Goal: Task Accomplishment & Management: Complete application form

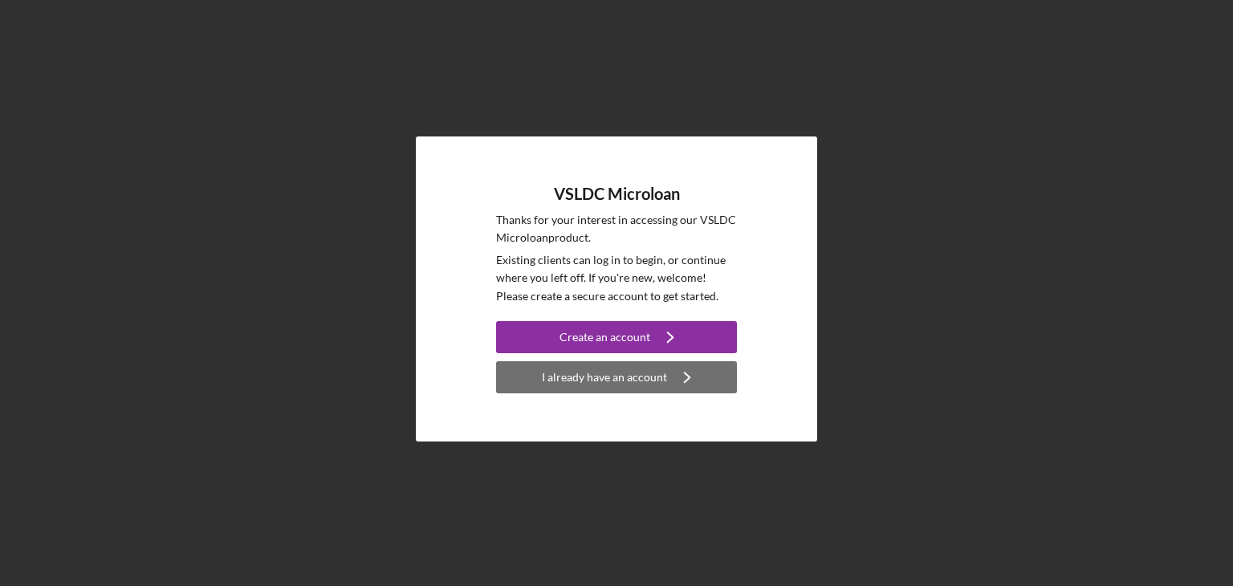
click at [621, 377] on div "I already have an account" at bounding box center [604, 377] width 125 height 32
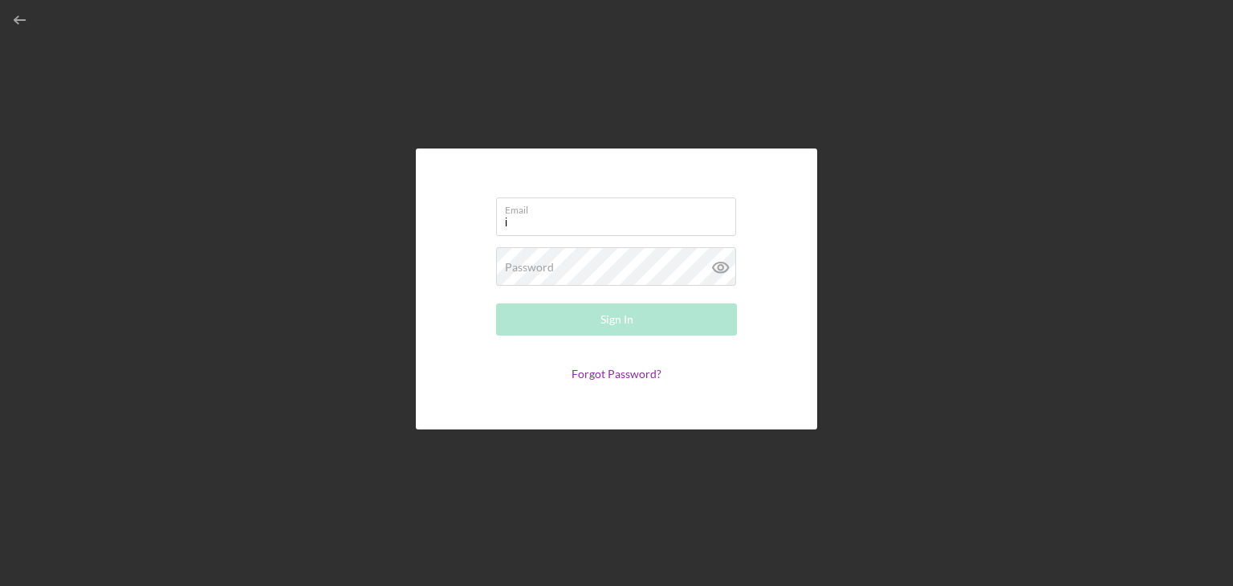
type input "info@mkyostudio.com"
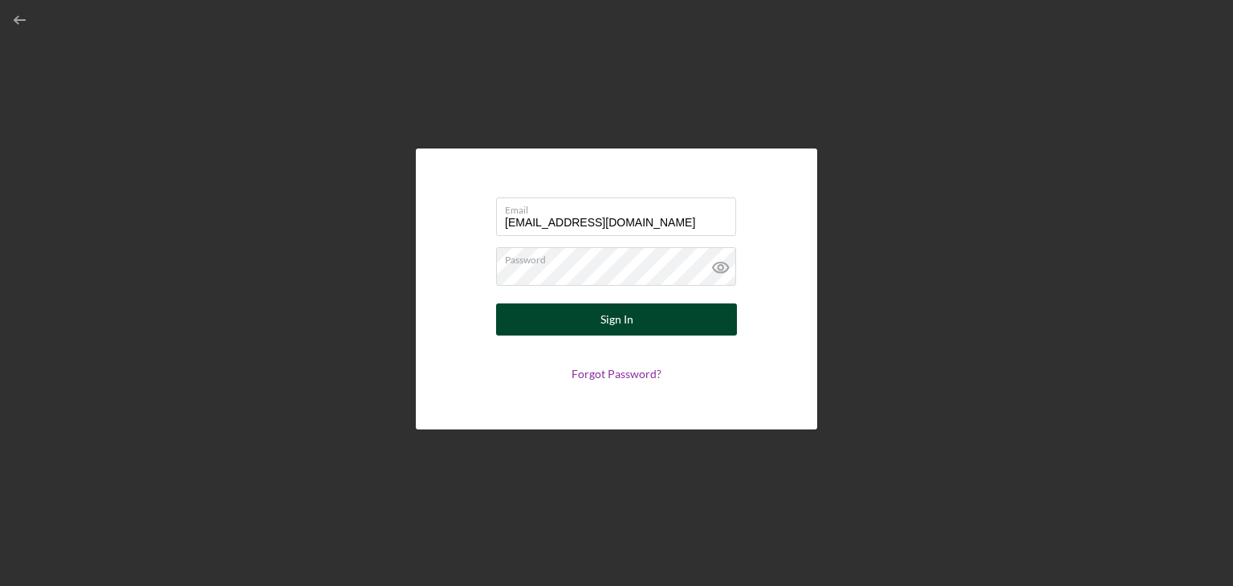
click at [640, 326] on button "Sign In" at bounding box center [616, 319] width 241 height 32
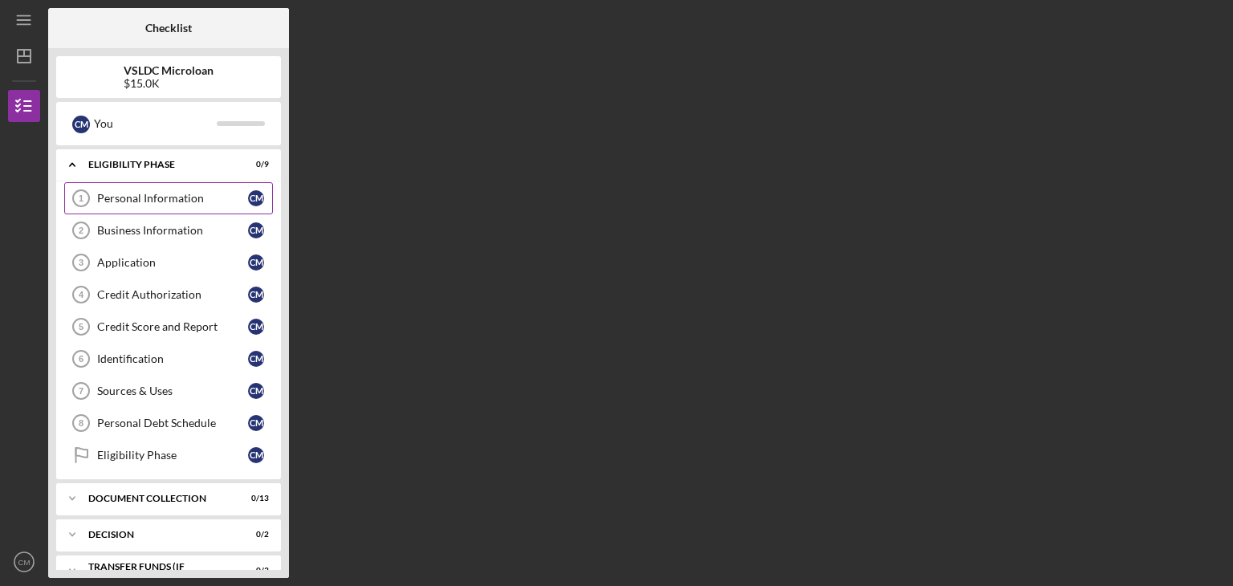
click at [210, 190] on link "Personal Information 1 Personal Information C M" at bounding box center [168, 198] width 209 height 32
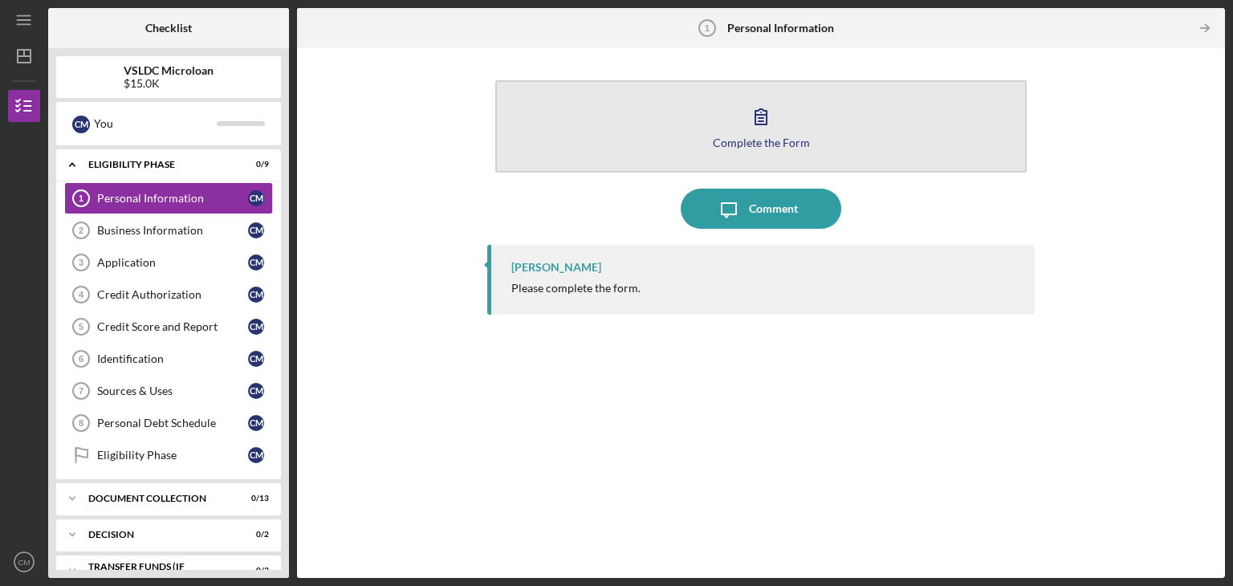
click at [764, 139] on div "Complete the Form" at bounding box center [761, 142] width 97 height 12
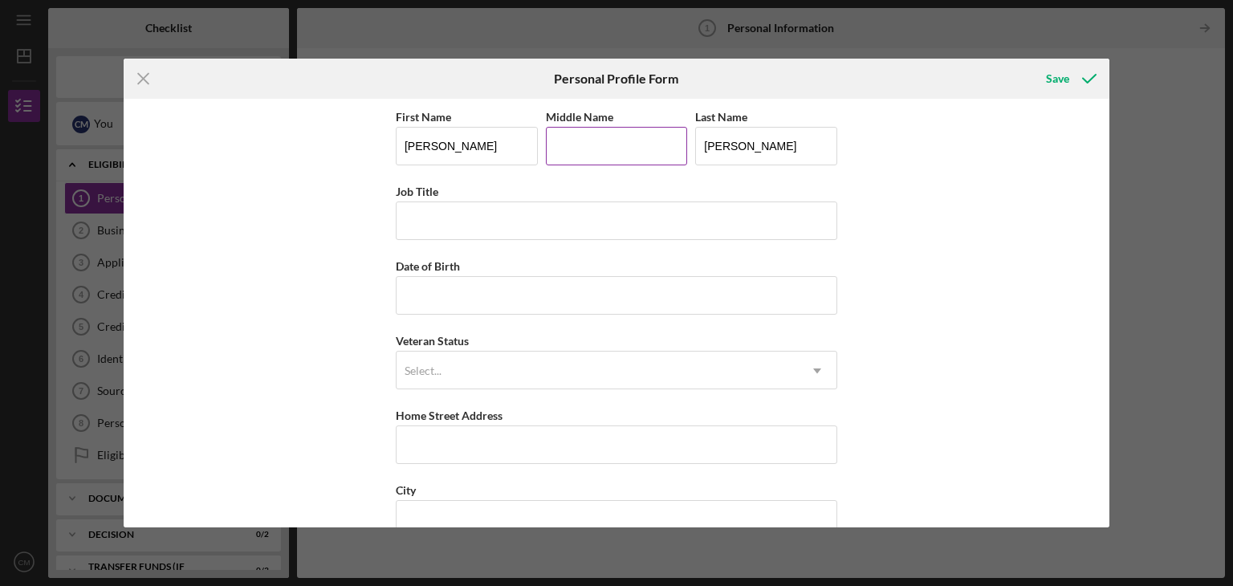
click at [575, 157] on input "Middle Name" at bounding box center [617, 146] width 142 height 39
type input "Doron"
click at [629, 234] on input "Job Title" at bounding box center [617, 221] width 442 height 39
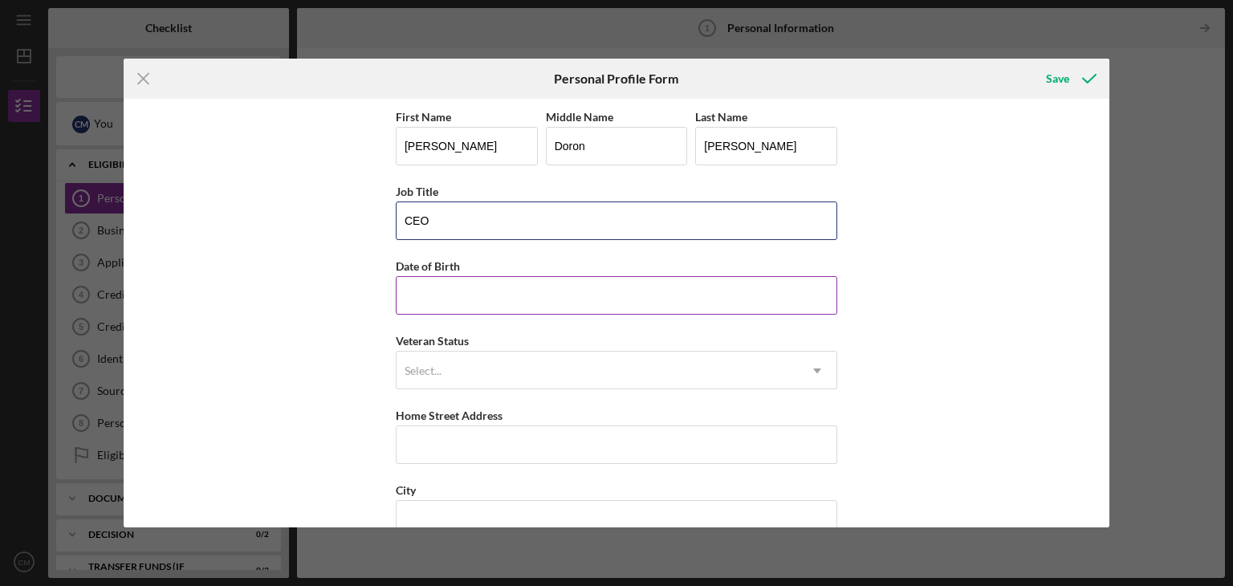
type input "CEO"
click at [681, 288] on input "Date of Birth" at bounding box center [617, 295] width 442 height 39
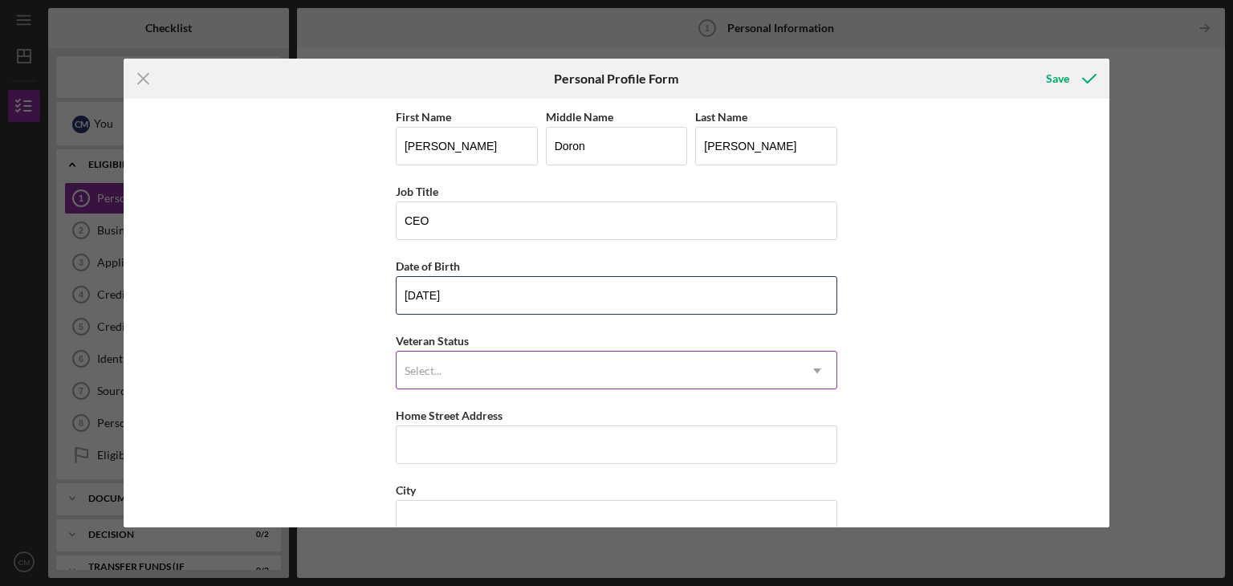
type input "03/27/1996"
click at [545, 362] on div "Select..." at bounding box center [597, 370] width 401 height 37
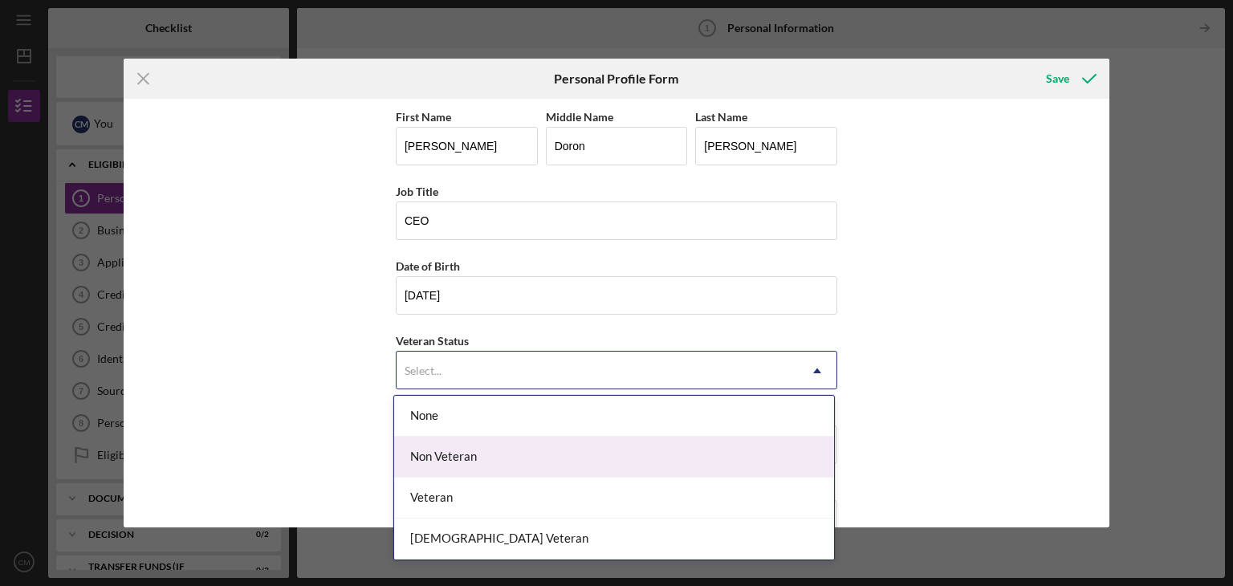
click at [446, 469] on div "Non Veteran" at bounding box center [614, 457] width 440 height 41
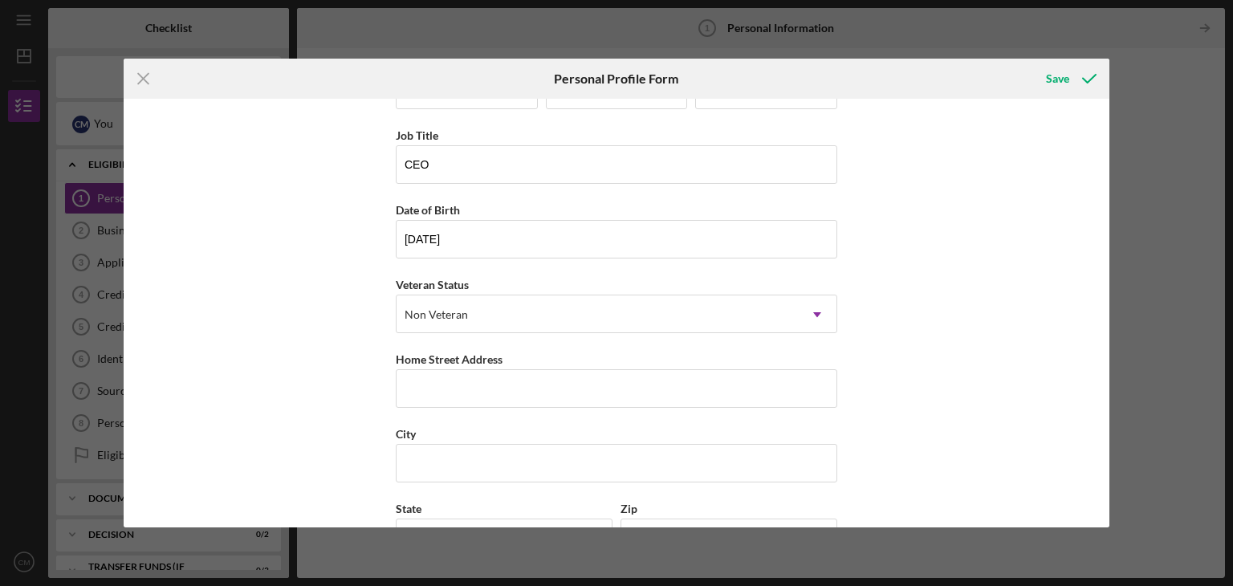
scroll to position [57, 0]
click at [472, 382] on input "Home Street Address" at bounding box center [617, 388] width 442 height 39
type input "5416 fair ave"
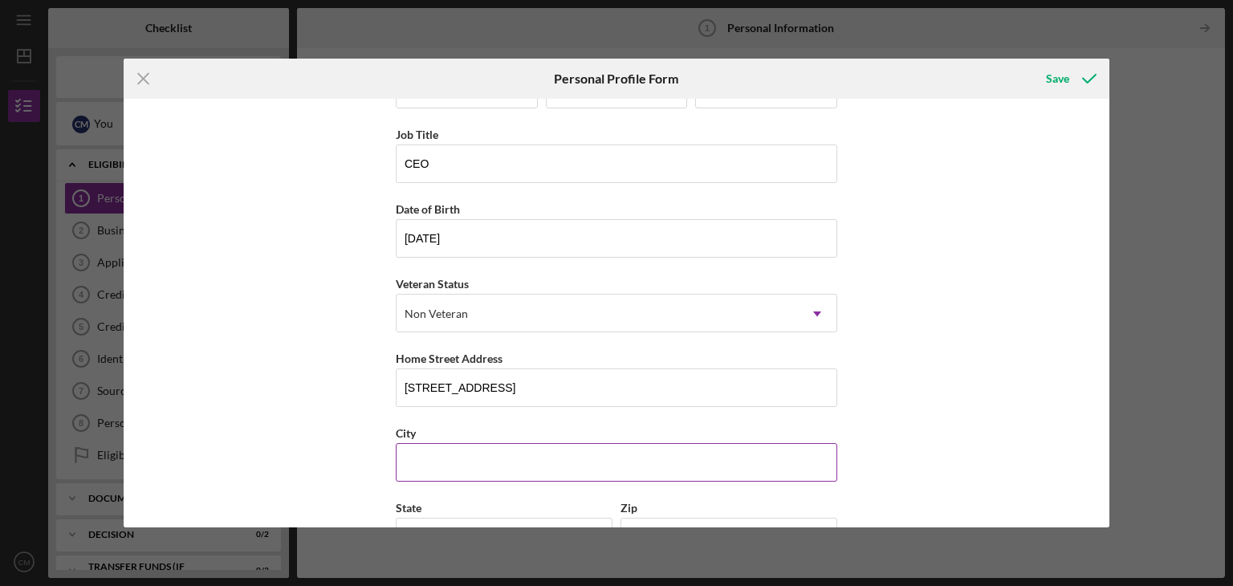
click at [544, 450] on input "City" at bounding box center [617, 462] width 442 height 39
type input "North Hollywood"
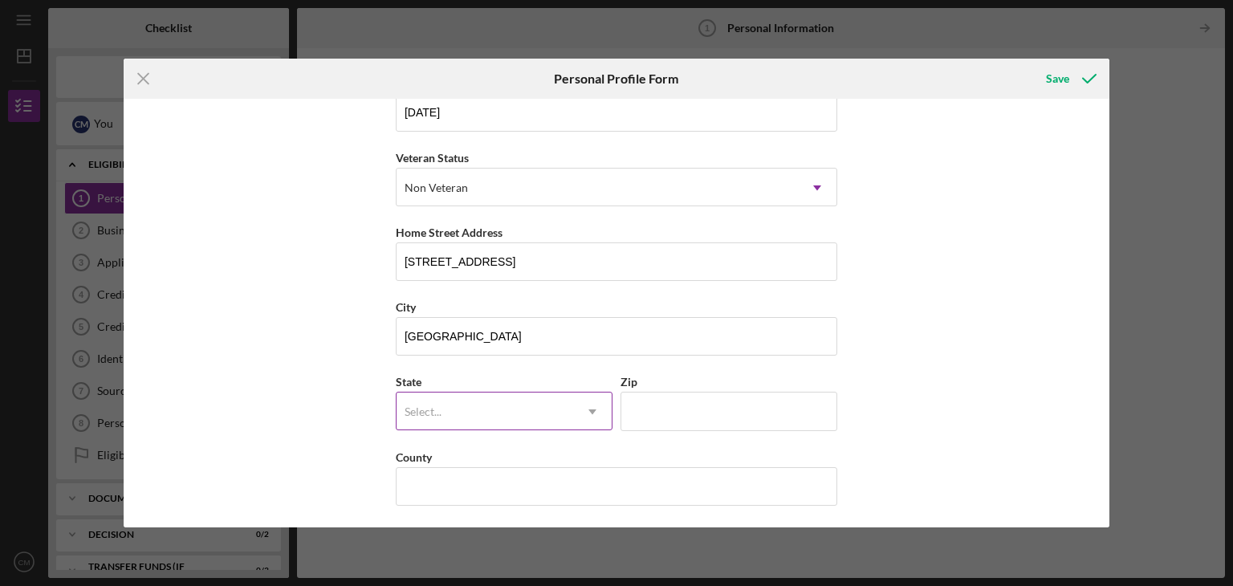
click at [474, 425] on div "Select..." at bounding box center [485, 411] width 177 height 37
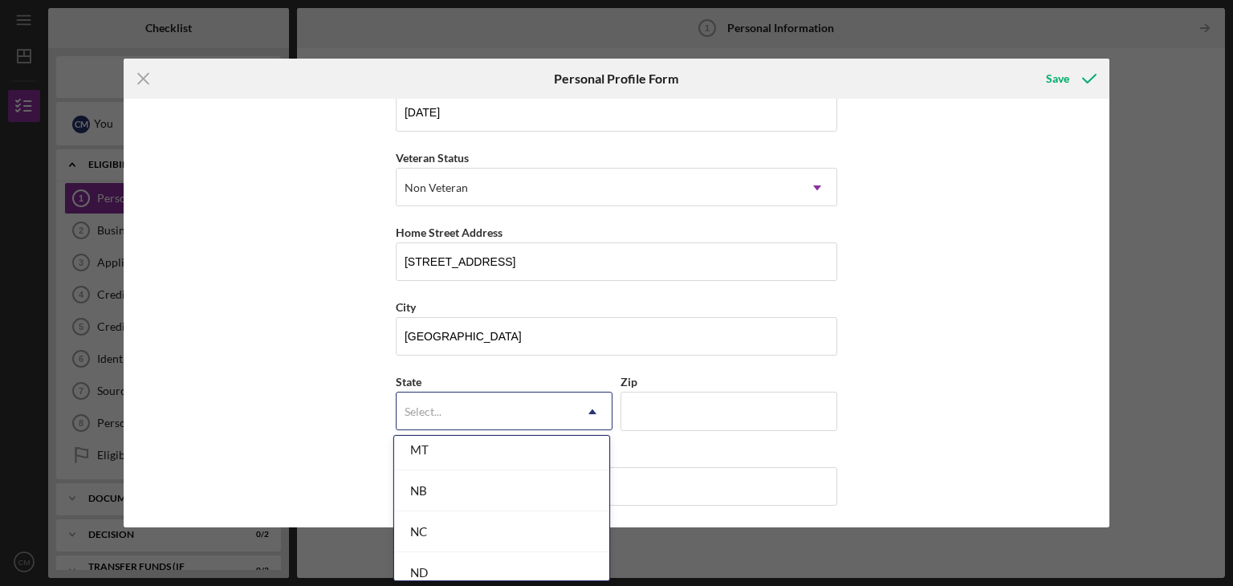
scroll to position [1564, 0]
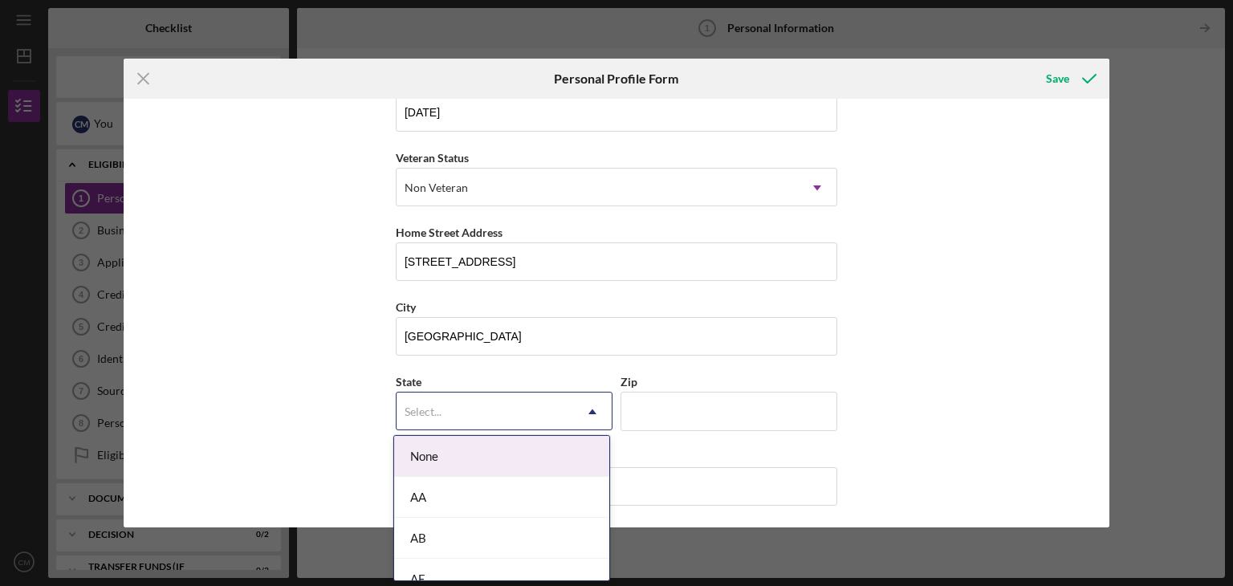
drag, startPoint x: 485, startPoint y: 520, endPoint x: 413, endPoint y: 429, distance: 116.6
click at [413, 429] on div "State 76 results available. Use Up and Down to choose options, press Enter to s…" at bounding box center [504, 409] width 217 height 75
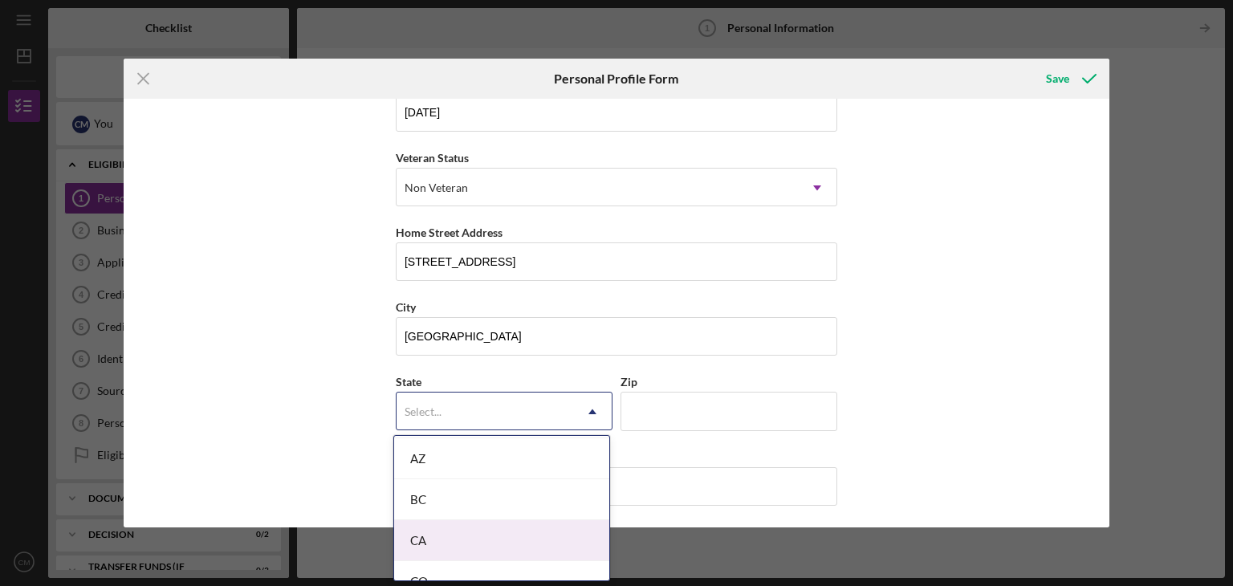
scroll to position [385, 0]
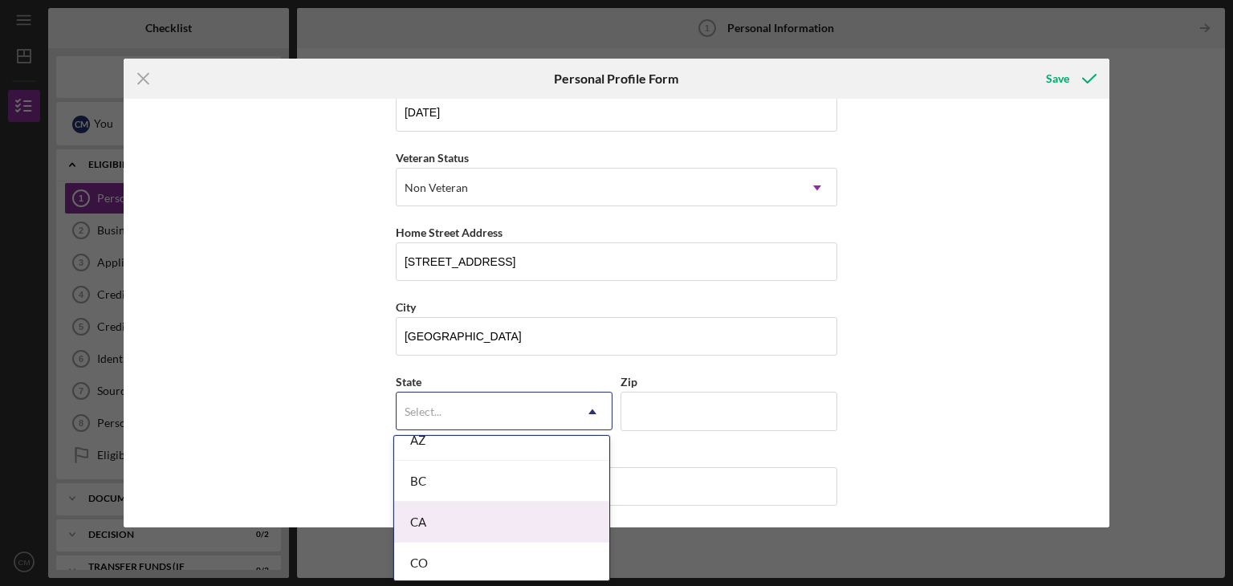
click at [457, 518] on div "CA" at bounding box center [501, 522] width 215 height 41
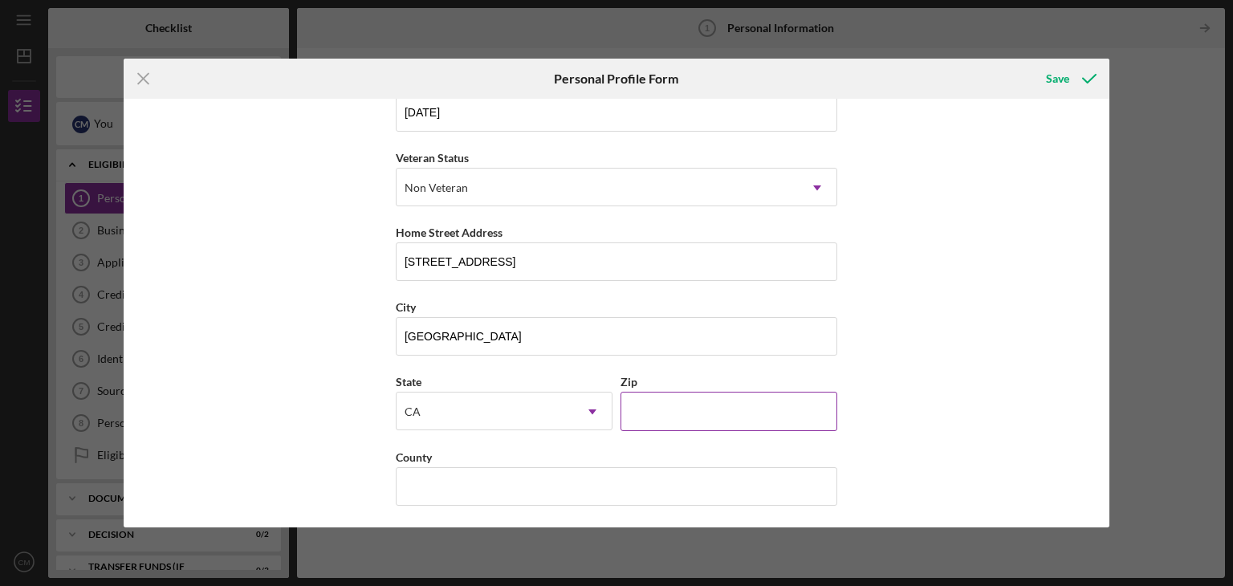
click at [649, 413] on input "Zip" at bounding box center [729, 411] width 217 height 39
type input "91601"
click at [700, 471] on input "County" at bounding box center [617, 486] width 442 height 39
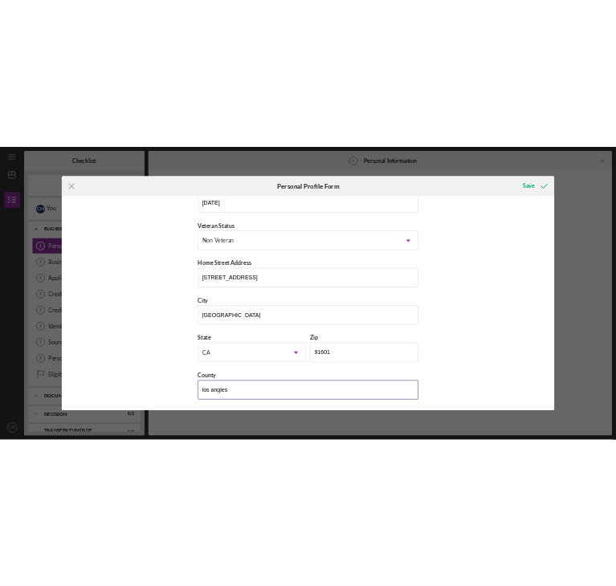
scroll to position [0, 0]
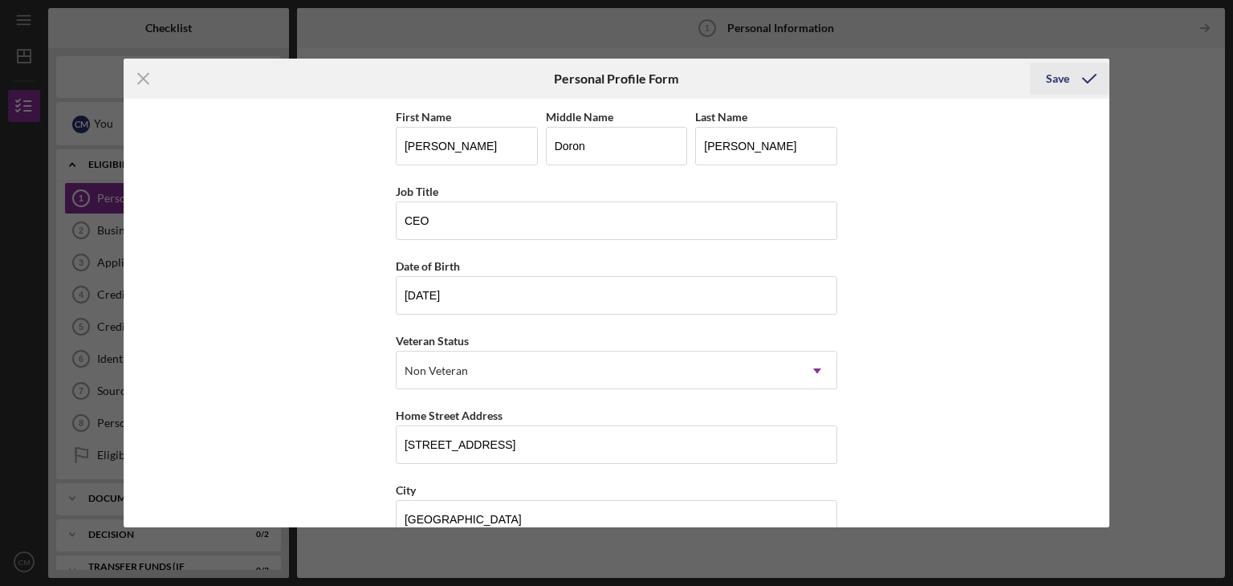
type input "los angles"
click at [1057, 75] on div "Save" at bounding box center [1057, 79] width 23 height 32
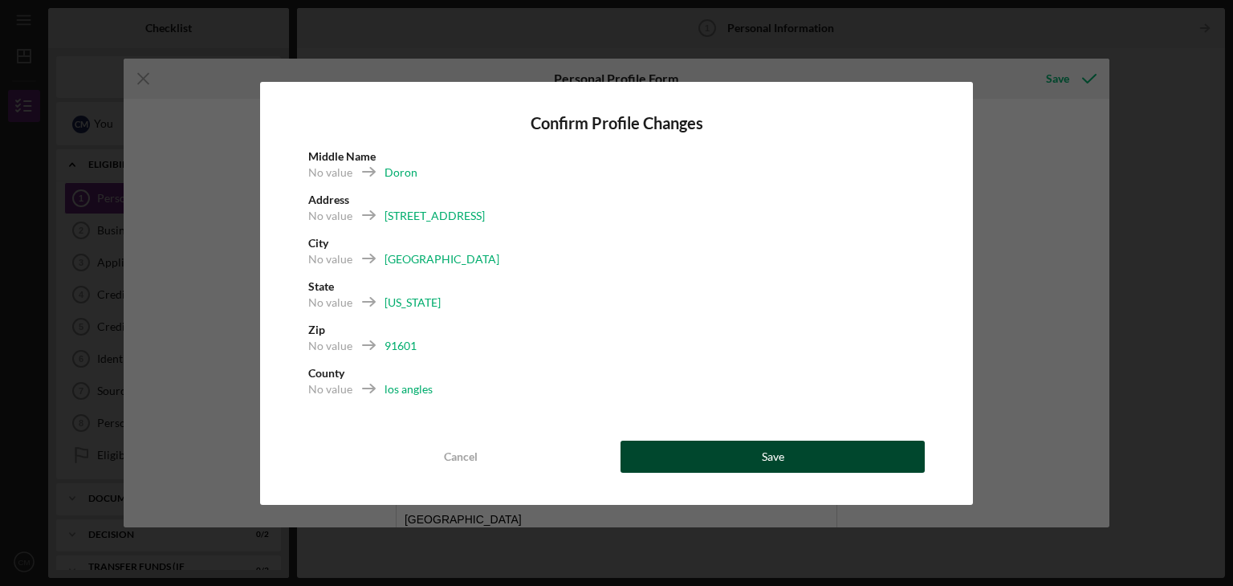
click at [646, 454] on button "Save" at bounding box center [773, 457] width 304 height 32
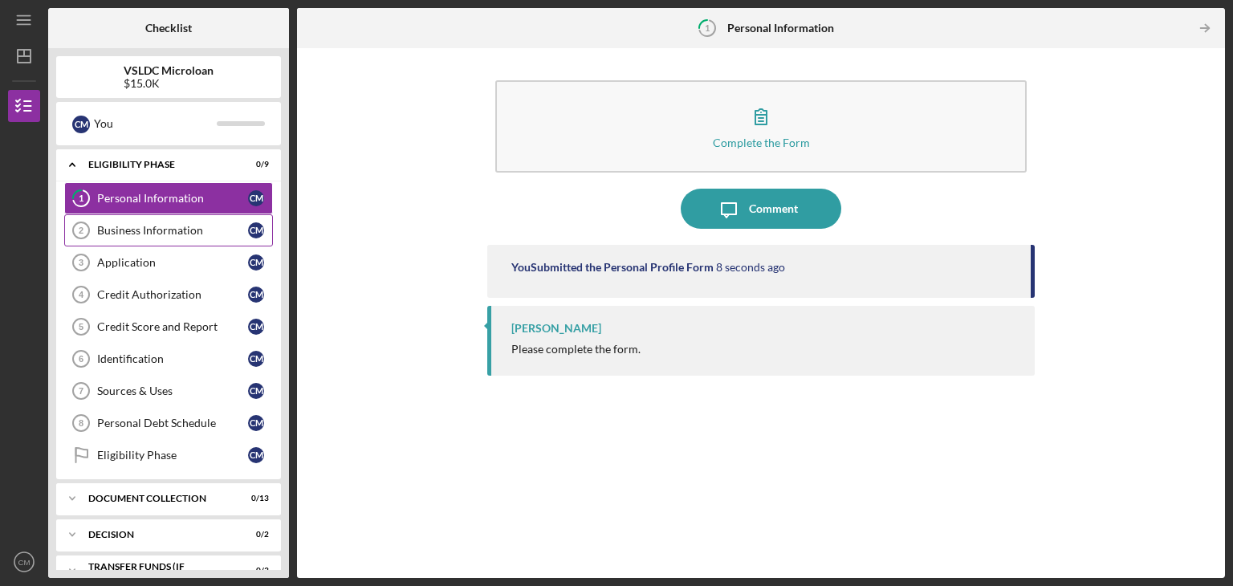
click at [141, 225] on div "Business Information" at bounding box center [172, 230] width 151 height 13
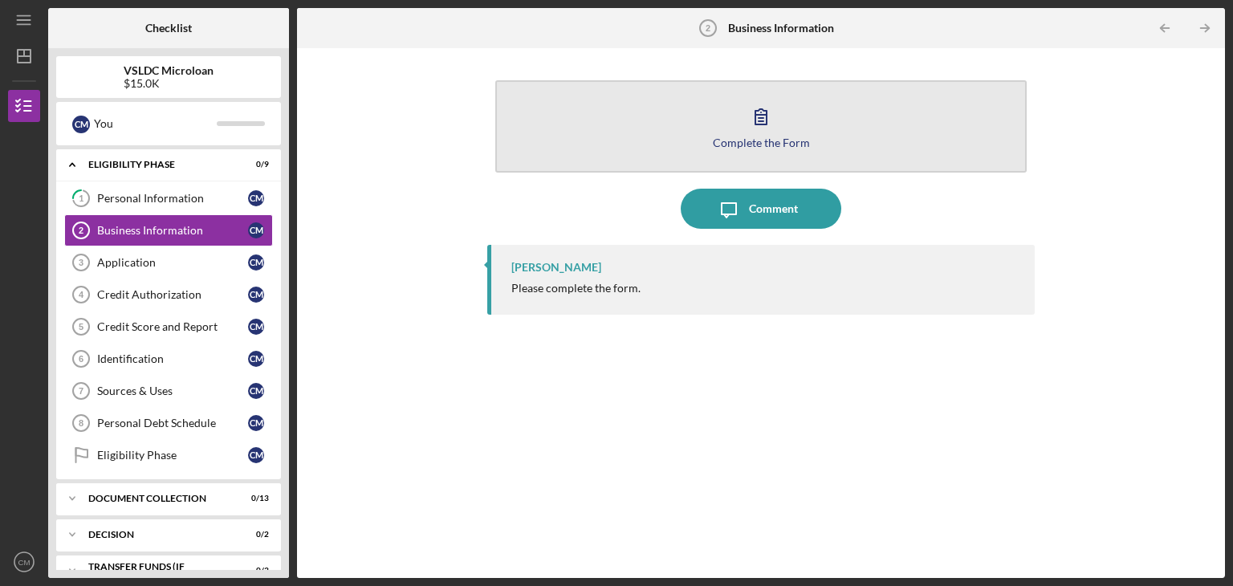
click at [789, 114] on button "Complete the Form Form" at bounding box center [760, 126] width 531 height 92
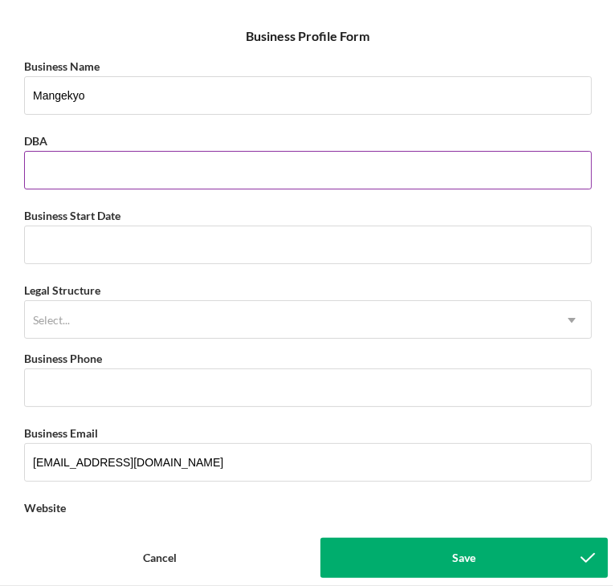
click at [199, 177] on input "DBA" at bounding box center [308, 170] width 568 height 39
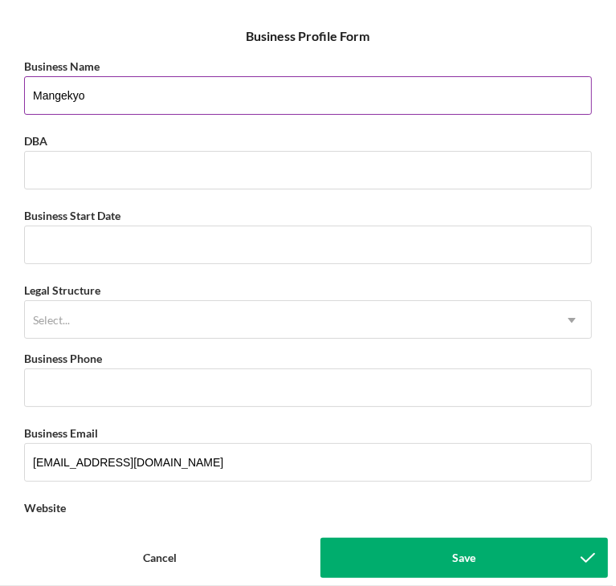
click at [88, 96] on input "Mangekyo" at bounding box center [308, 95] width 568 height 39
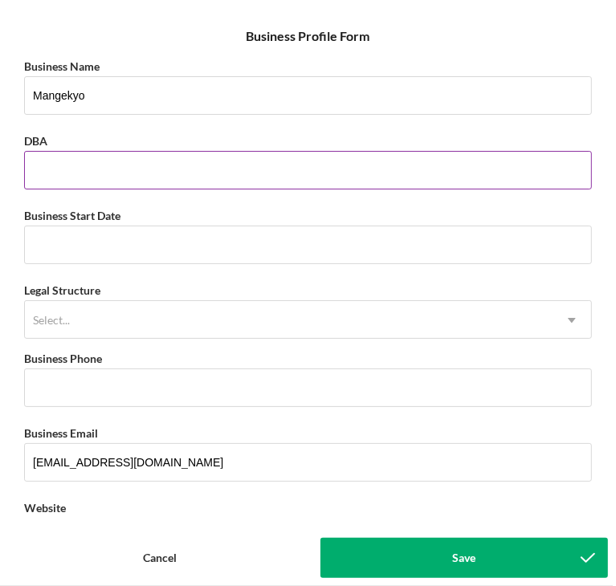
click at [75, 164] on input "DBA" at bounding box center [308, 170] width 568 height 39
paste input "Mangekyo"
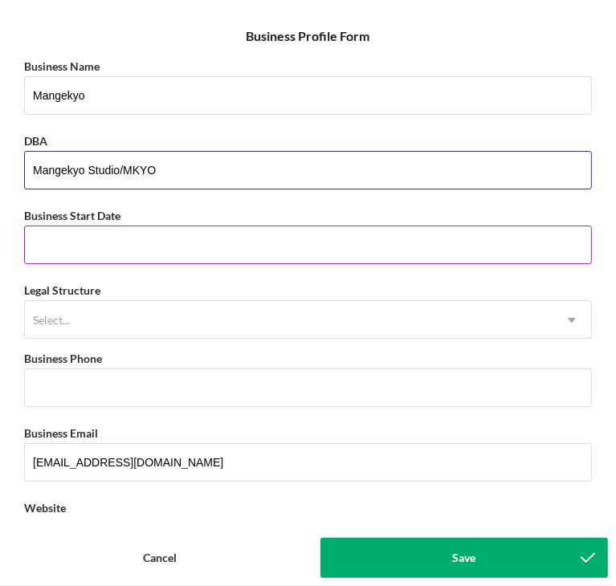
type input "Mangekyo Studio/MKYO"
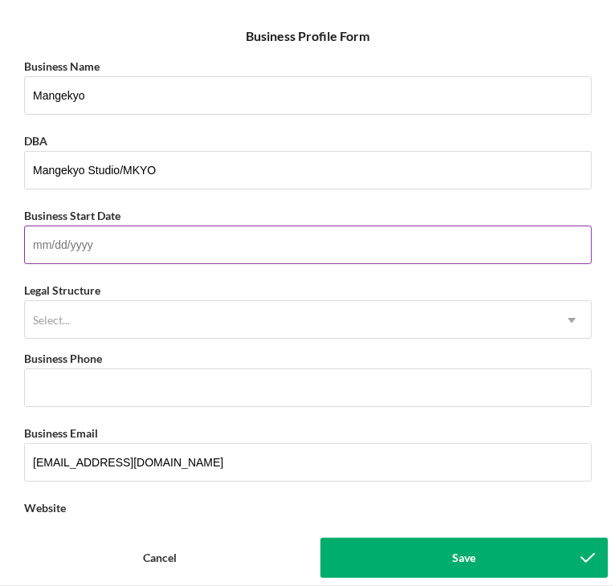
click at [116, 233] on input "Business Start Date" at bounding box center [308, 245] width 568 height 39
click at [241, 244] on input "Business Start Date" at bounding box center [308, 245] width 568 height 39
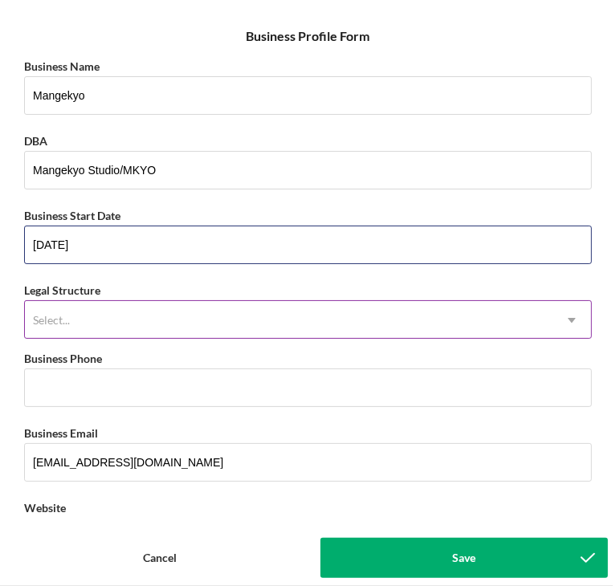
type input "01/23/2023"
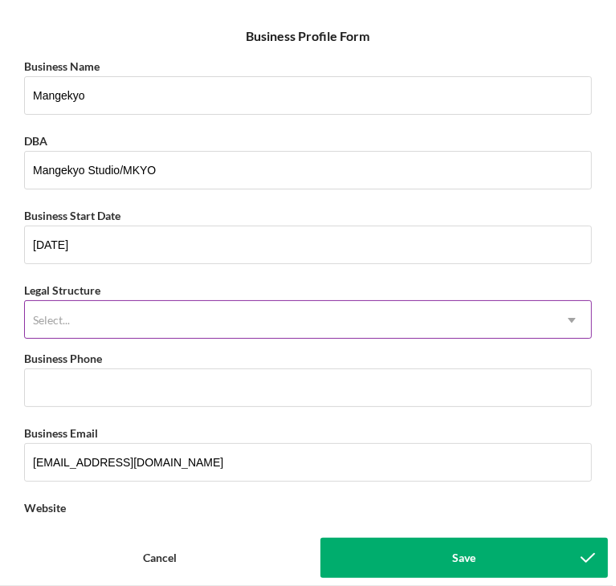
click at [238, 313] on div "Select..." at bounding box center [288, 320] width 527 height 37
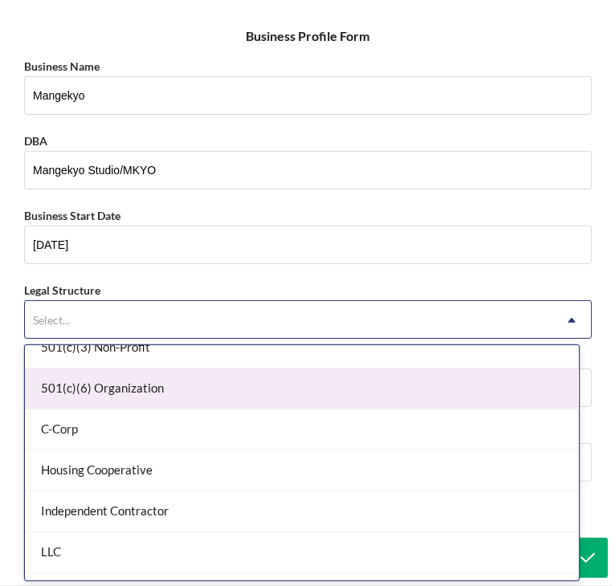
scroll to position [125, 0]
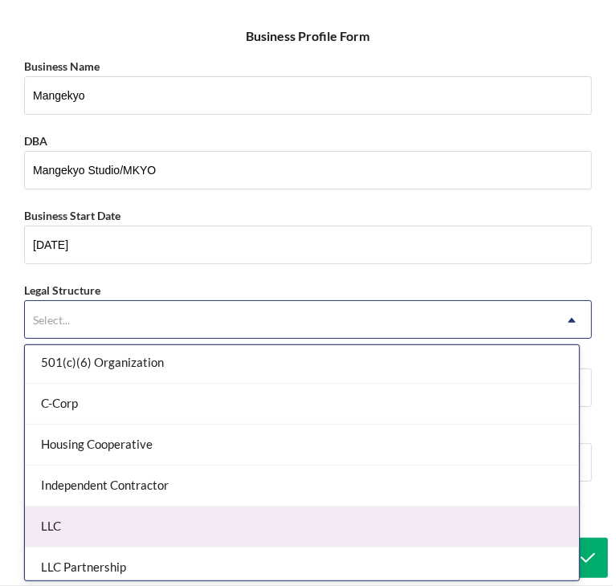
click at [167, 537] on div "LLC" at bounding box center [302, 527] width 554 height 41
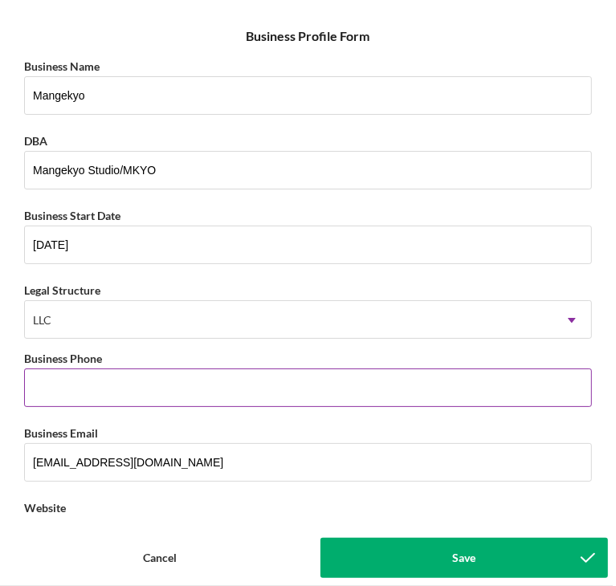
click at [229, 398] on input "Business Phone" at bounding box center [308, 388] width 568 height 39
type input "(323) 539-8213"
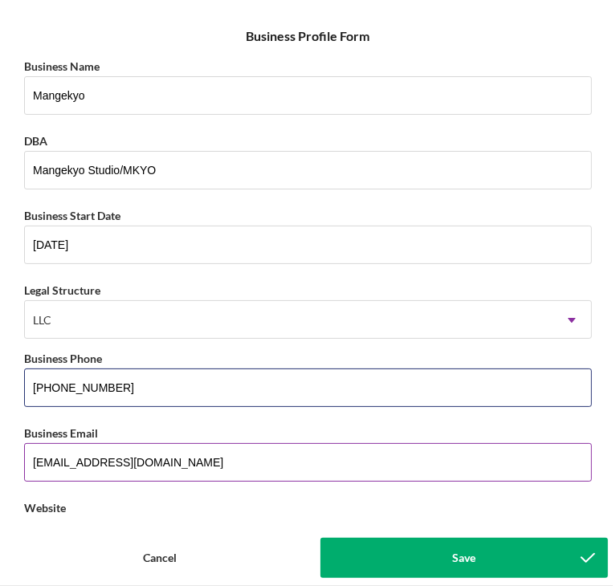
scroll to position [254, 0]
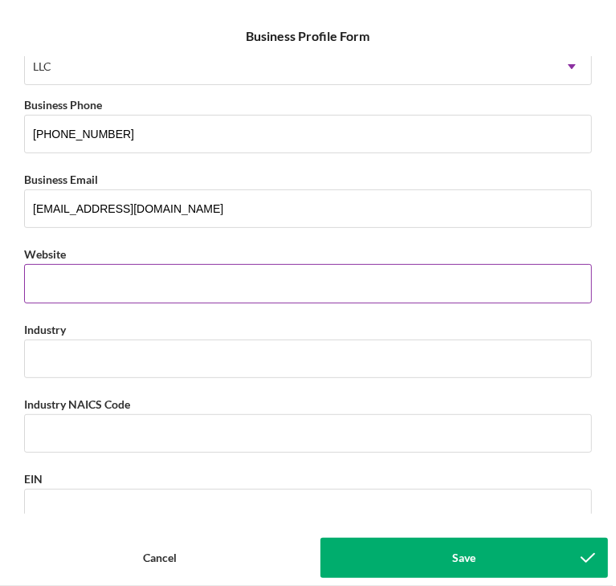
click at [179, 291] on input "Website" at bounding box center [308, 283] width 568 height 39
paste input "mkyostudio.com/"
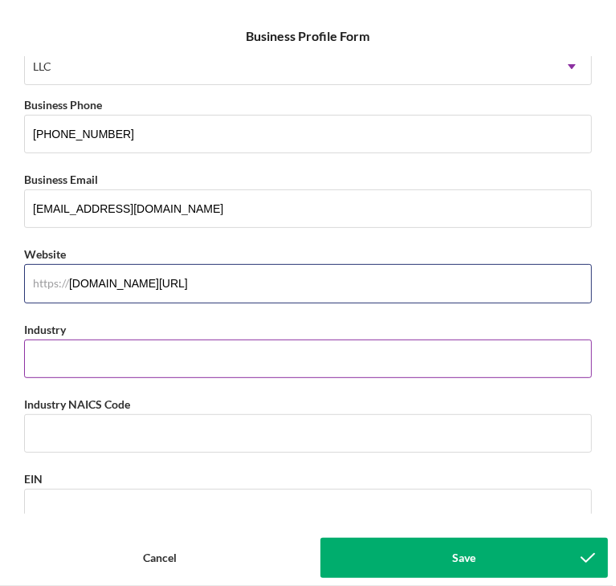
type input "mkyostudio.com/"
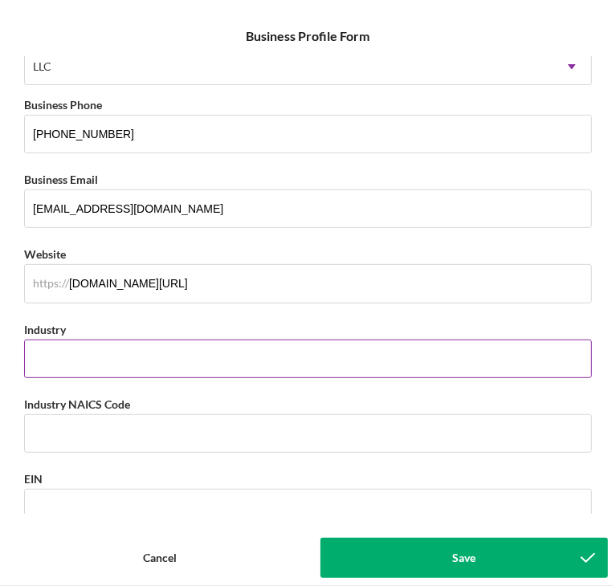
click at [151, 353] on input "Industry" at bounding box center [308, 359] width 568 height 39
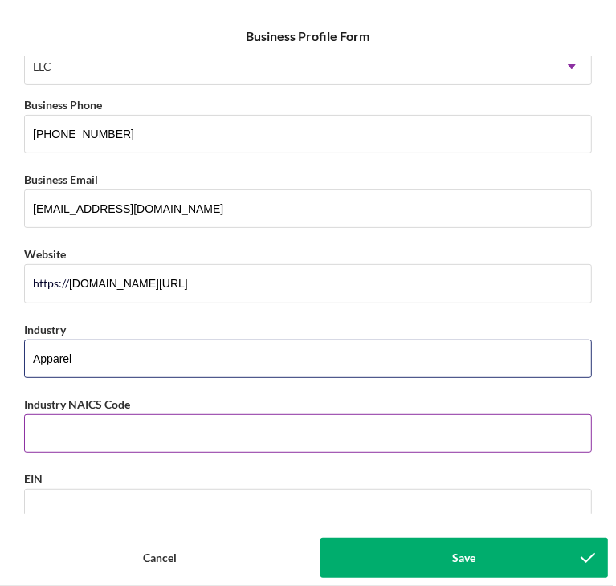
type input "Apparel"
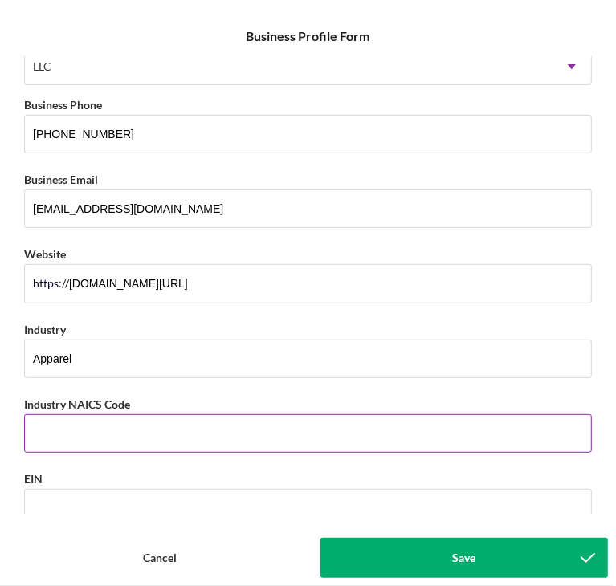
click at [173, 438] on input "Industry NAICS Code" at bounding box center [308, 433] width 568 height 39
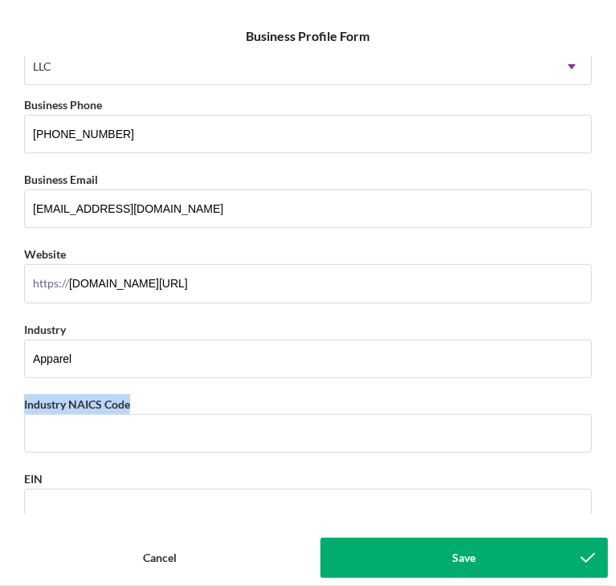
drag, startPoint x: 108, startPoint y: 401, endPoint x: 0, endPoint y: 398, distance: 107.6
click at [0, 398] on form "Icon/Menu Close Business Profile Form Save Business Name Mangekyo DBA Mangekyo …" at bounding box center [308, 293] width 616 height 586
copy label "Industry NAICS Code"
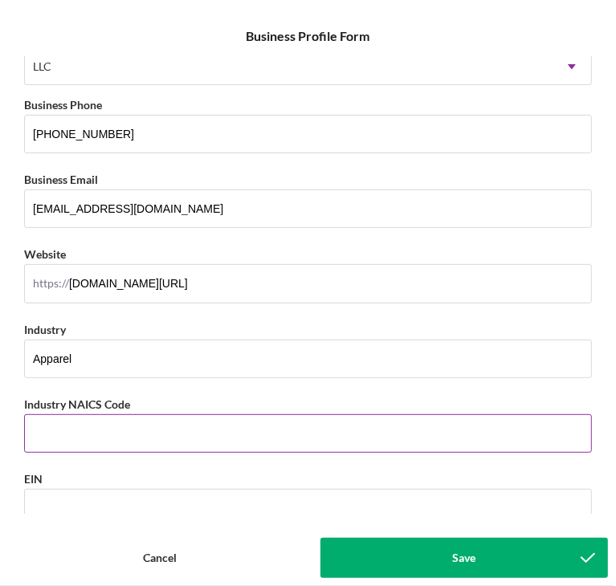
click at [246, 444] on input "Industry NAICS Code" at bounding box center [308, 433] width 568 height 39
paste input "454110"
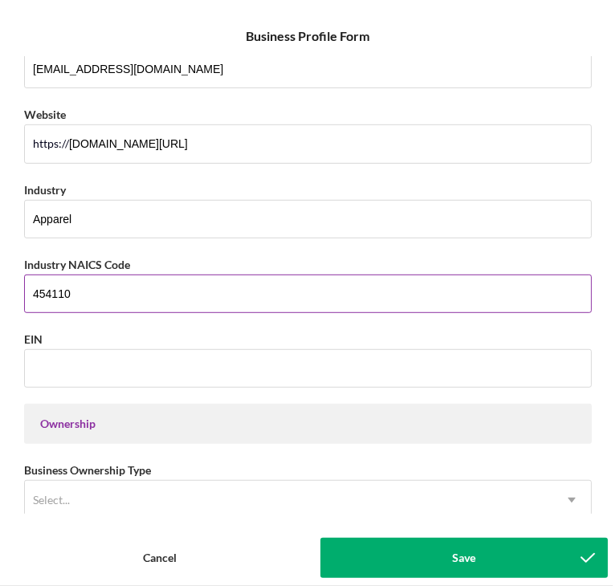
scroll to position [394, 0]
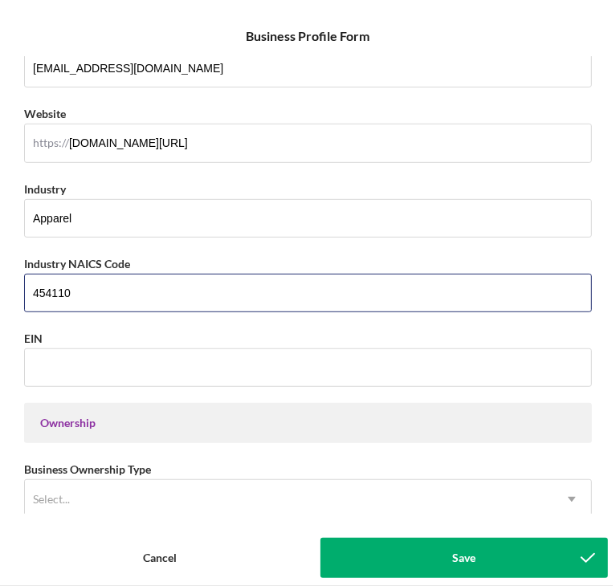
type input "454110"
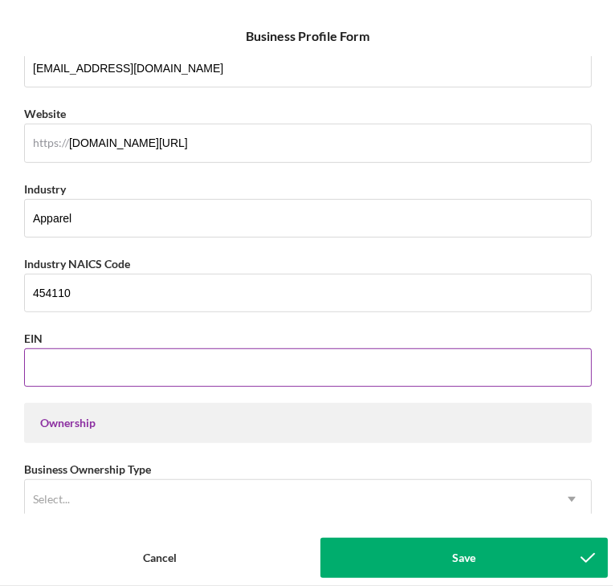
click at [194, 372] on input "EIN" at bounding box center [308, 367] width 568 height 39
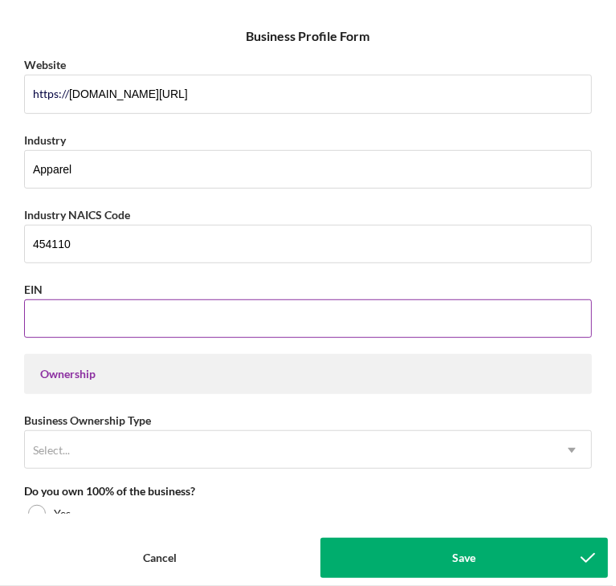
scroll to position [443, 0]
click at [416, 319] on input "EIN" at bounding box center [308, 318] width 568 height 39
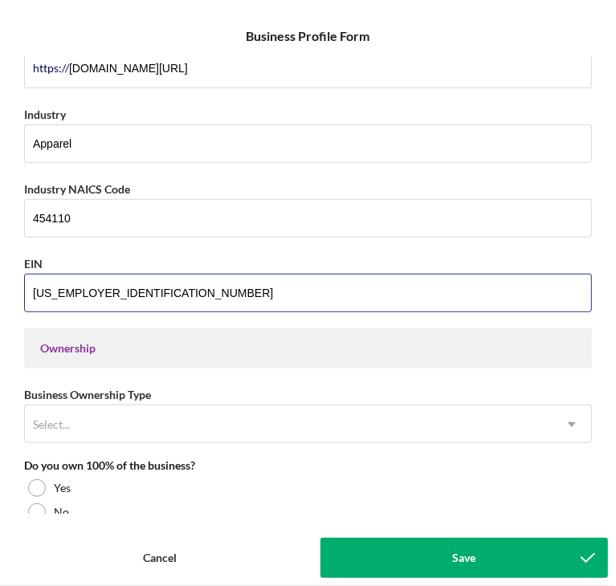
scroll to position [469, 0]
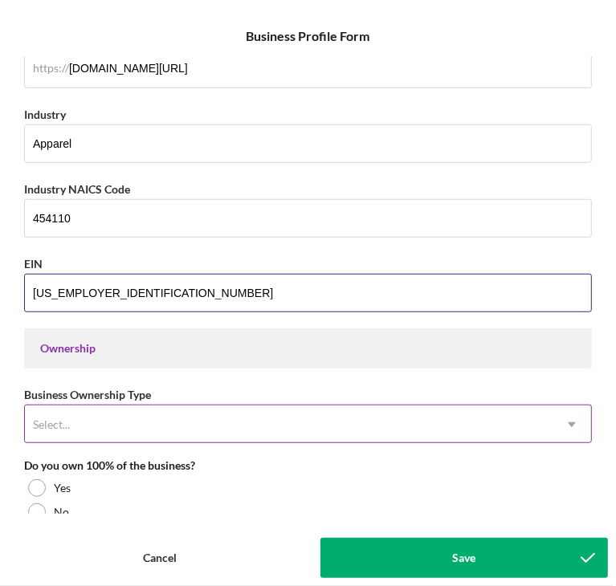
type input "93-4077128"
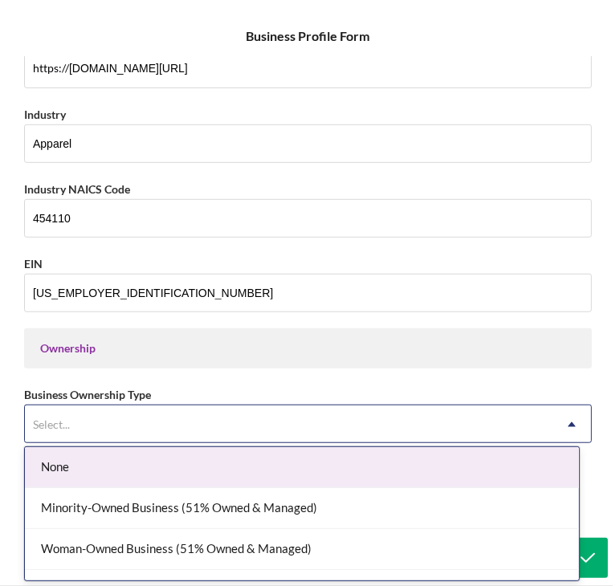
click at [336, 406] on div "Select..." at bounding box center [288, 424] width 527 height 37
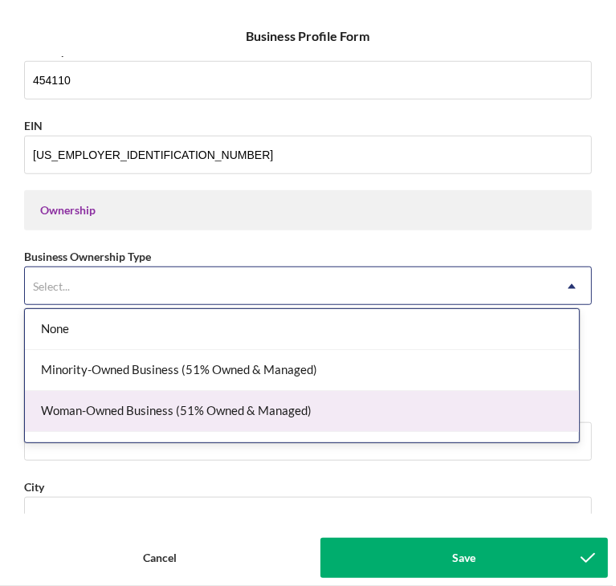
scroll to position [607, 0]
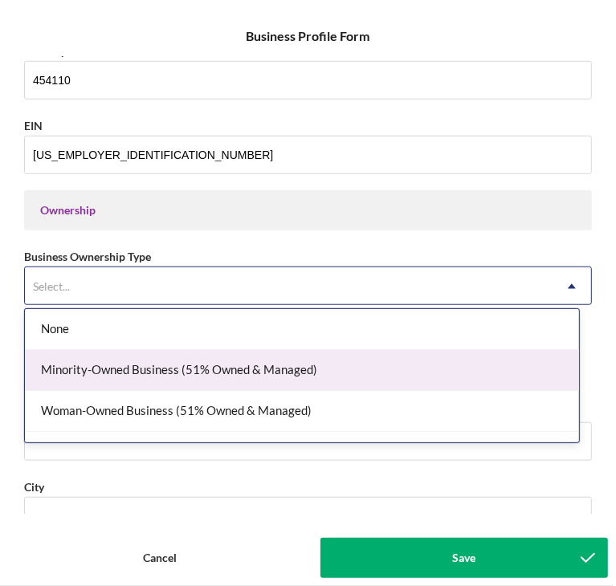
click at [328, 373] on div "Minority-Owned Business (51% Owned & Managed)" at bounding box center [302, 370] width 554 height 41
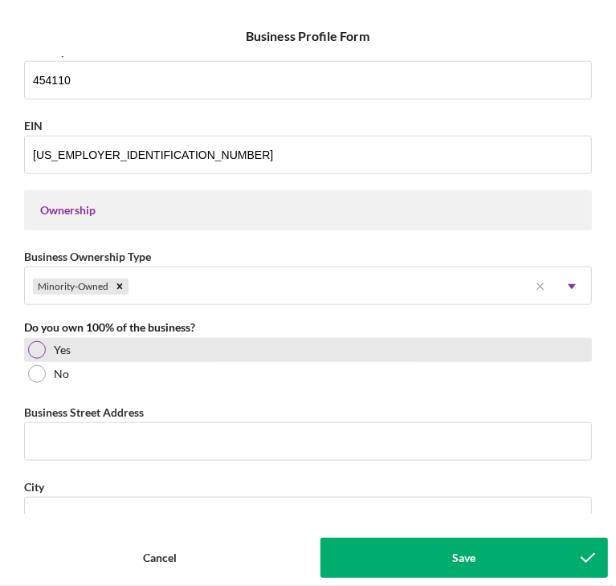
click at [37, 344] on div at bounding box center [37, 350] width 18 height 18
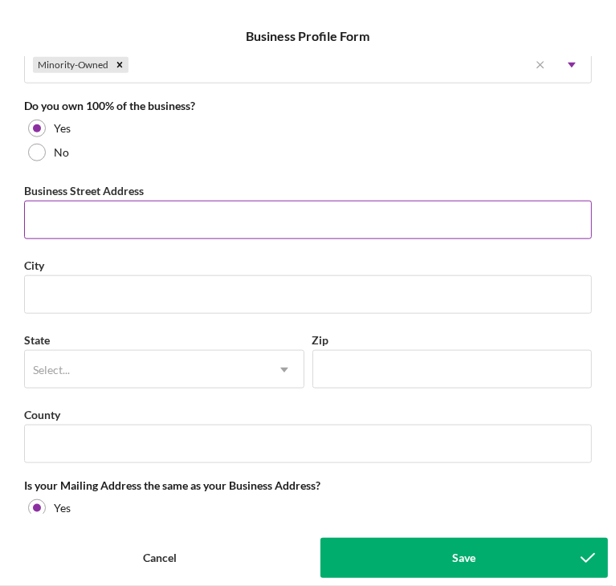
scroll to position [828, 0]
click at [194, 226] on input "Business Street Address" at bounding box center [308, 221] width 568 height 39
type input "2108 N St"
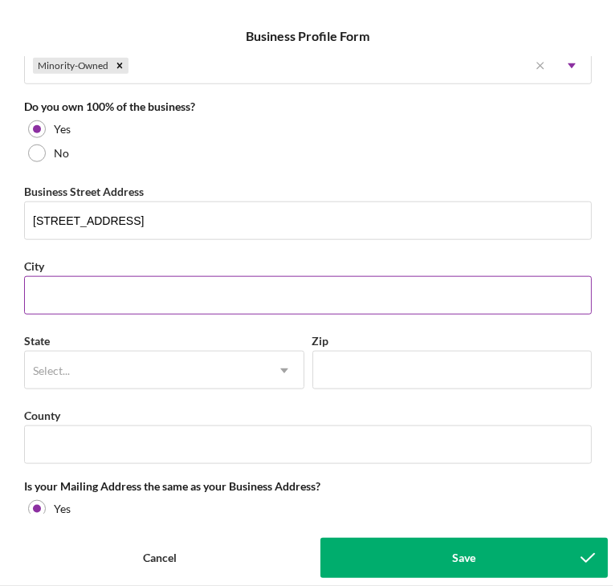
click at [172, 280] on input "City" at bounding box center [308, 295] width 568 height 39
type input "Sacramento"
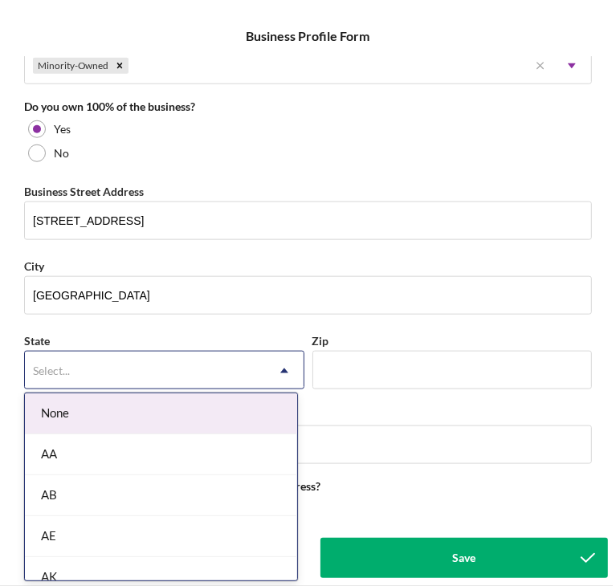
click at [161, 371] on div "Select..." at bounding box center [145, 370] width 240 height 37
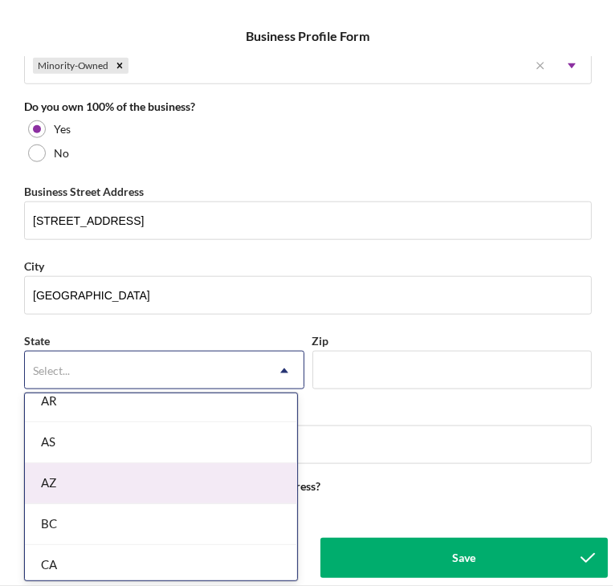
scroll to position [403, 0]
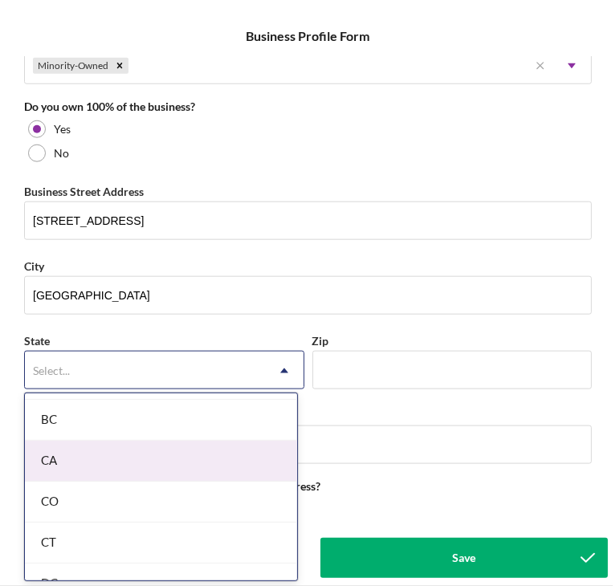
click at [106, 454] on div "CA" at bounding box center [161, 461] width 272 height 41
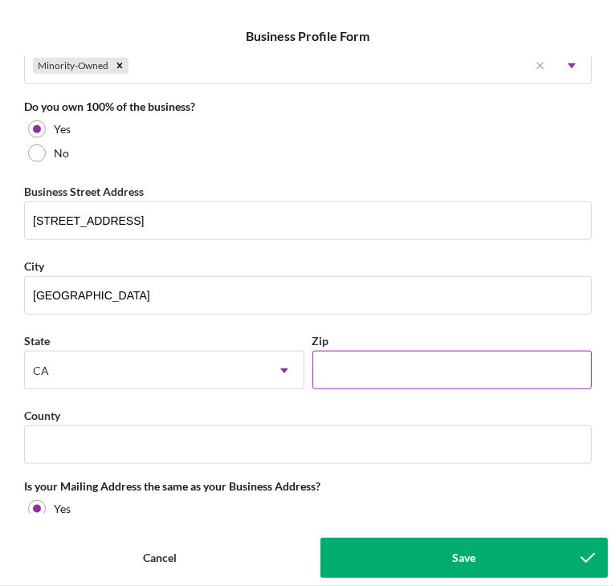
click at [381, 369] on input "Zip" at bounding box center [452, 370] width 280 height 39
type input "95816"
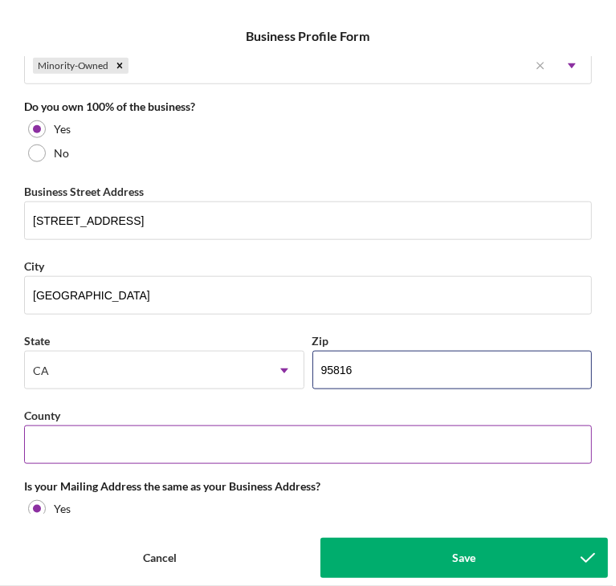
scroll to position [880, 0]
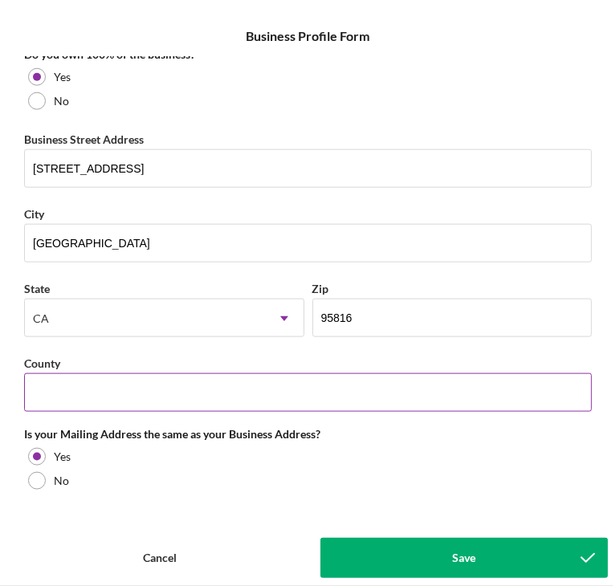
click at [181, 379] on input "County" at bounding box center [308, 392] width 568 height 39
type input "los angles"
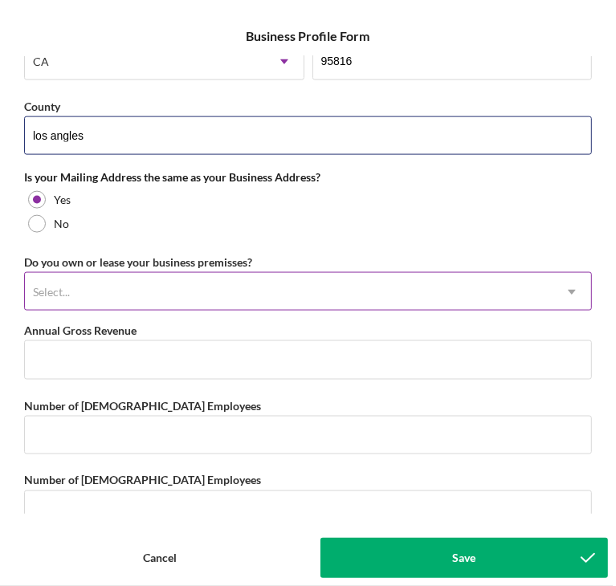
scroll to position [1146, 0]
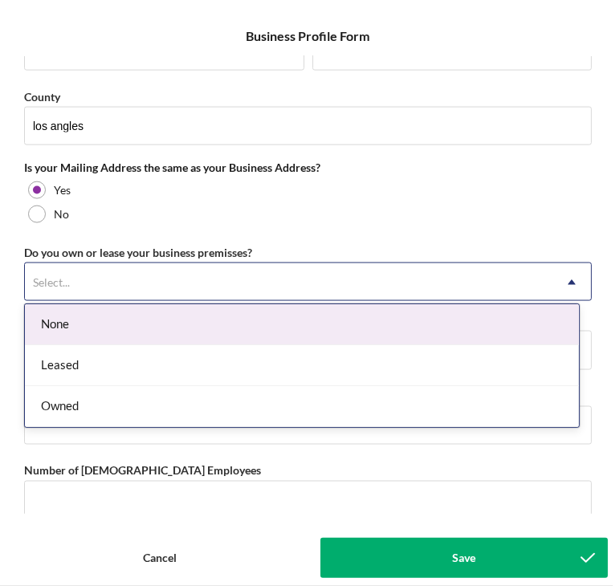
click at [157, 280] on div "Select..." at bounding box center [288, 282] width 527 height 37
click at [107, 331] on div "None" at bounding box center [302, 324] width 554 height 41
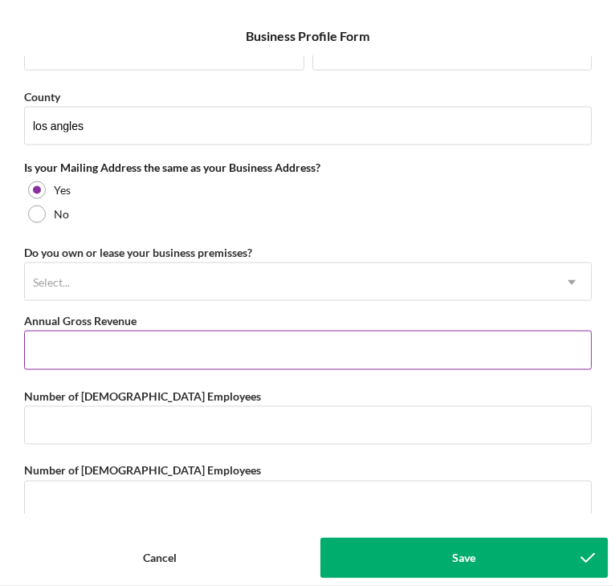
click at [211, 343] on input "Annual Gross Revenue" at bounding box center [308, 350] width 568 height 39
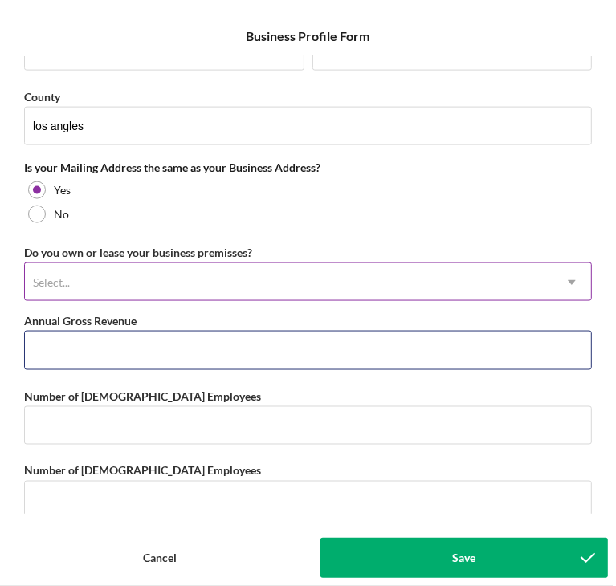
type input "$0"
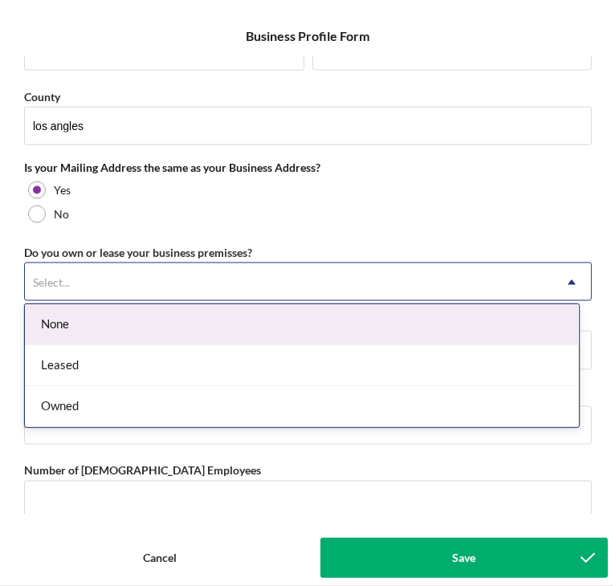
click at [182, 269] on div "Select..." at bounding box center [288, 282] width 527 height 37
click at [160, 320] on div "None" at bounding box center [302, 324] width 554 height 41
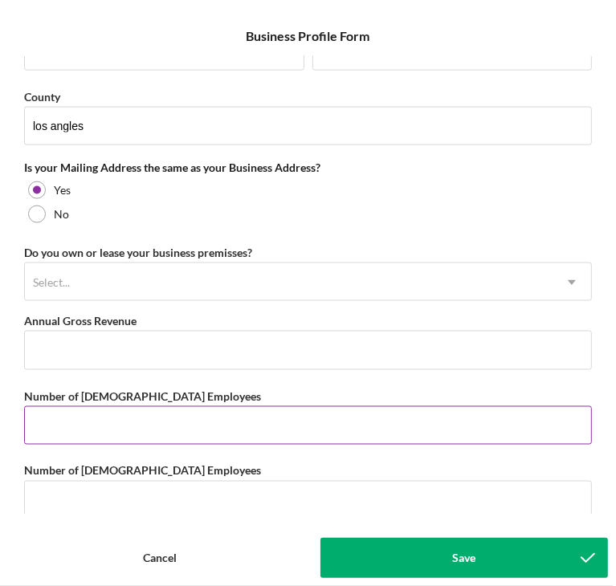
click at [193, 413] on input "Number of Full-Time Employees" at bounding box center [308, 425] width 568 height 39
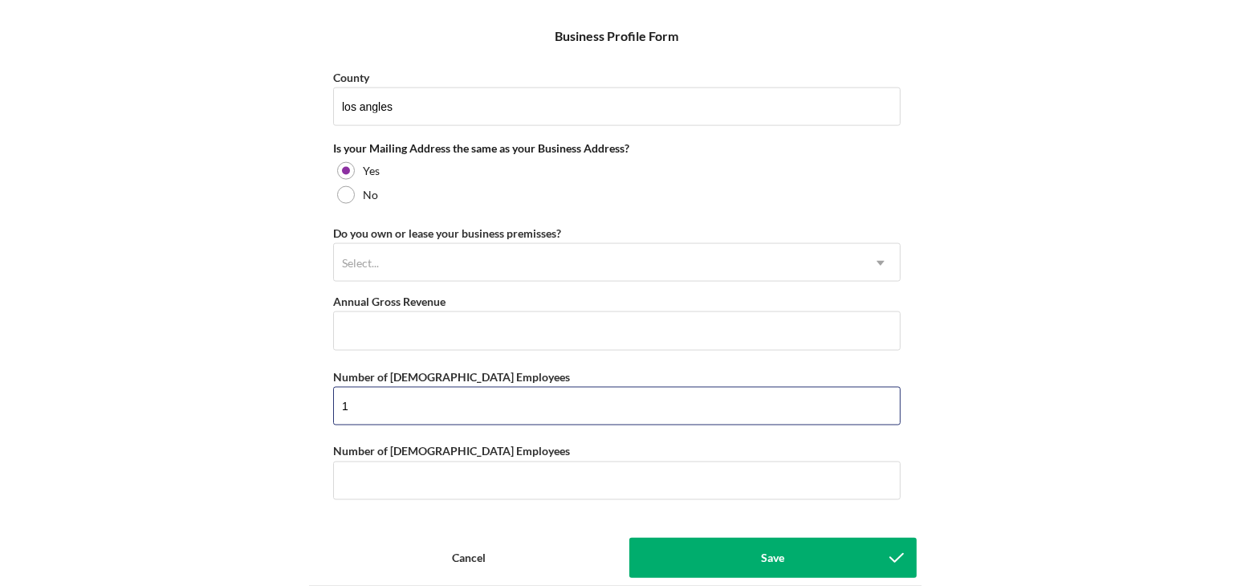
scroll to position [1165, 0]
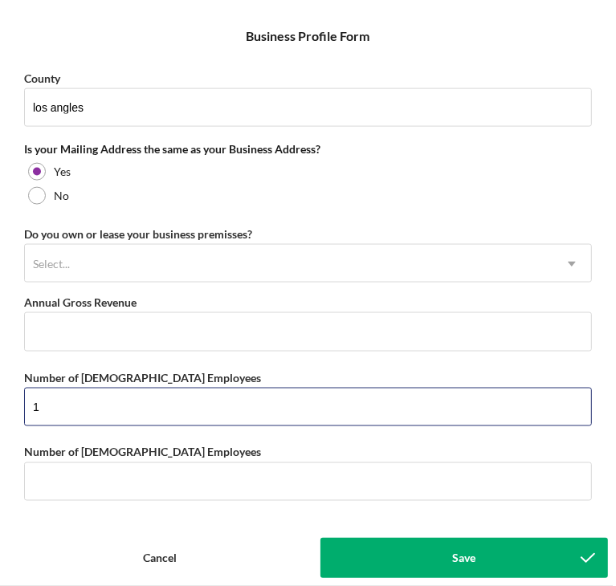
type input "1"
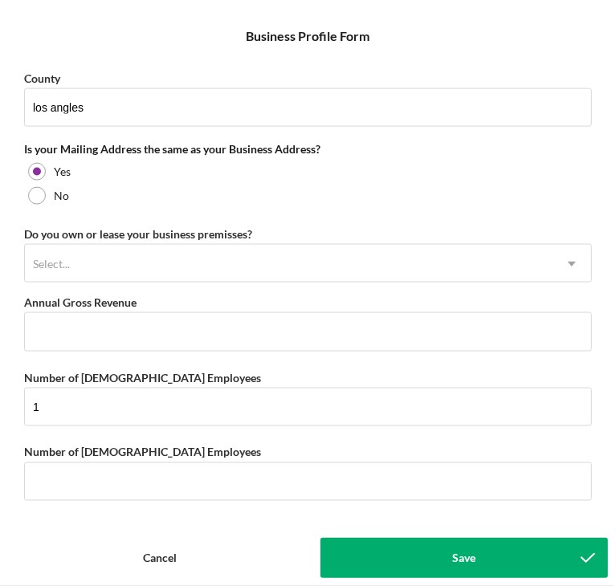
click at [452, 560] on div "Save" at bounding box center [463, 558] width 23 height 40
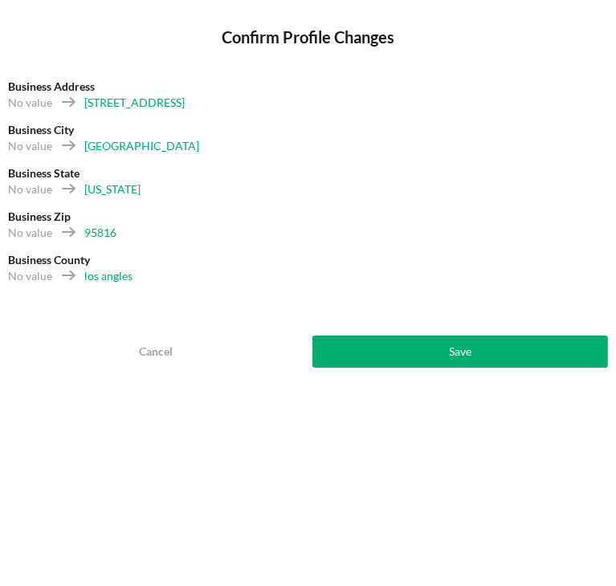
click at [400, 351] on button "Save" at bounding box center [460, 352] width 296 height 32
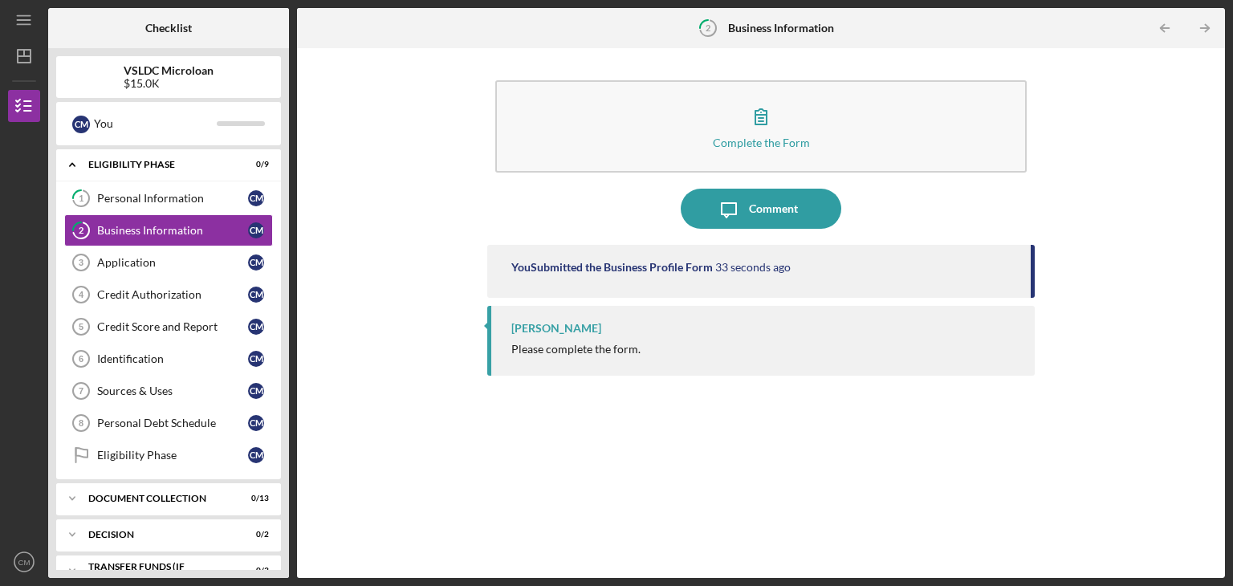
click at [446, 486] on div "Complete the Form Form Icon/Message Comment You Submitted the Business Profile …" at bounding box center [761, 313] width 912 height 514
click at [169, 264] on div "Application" at bounding box center [172, 262] width 151 height 13
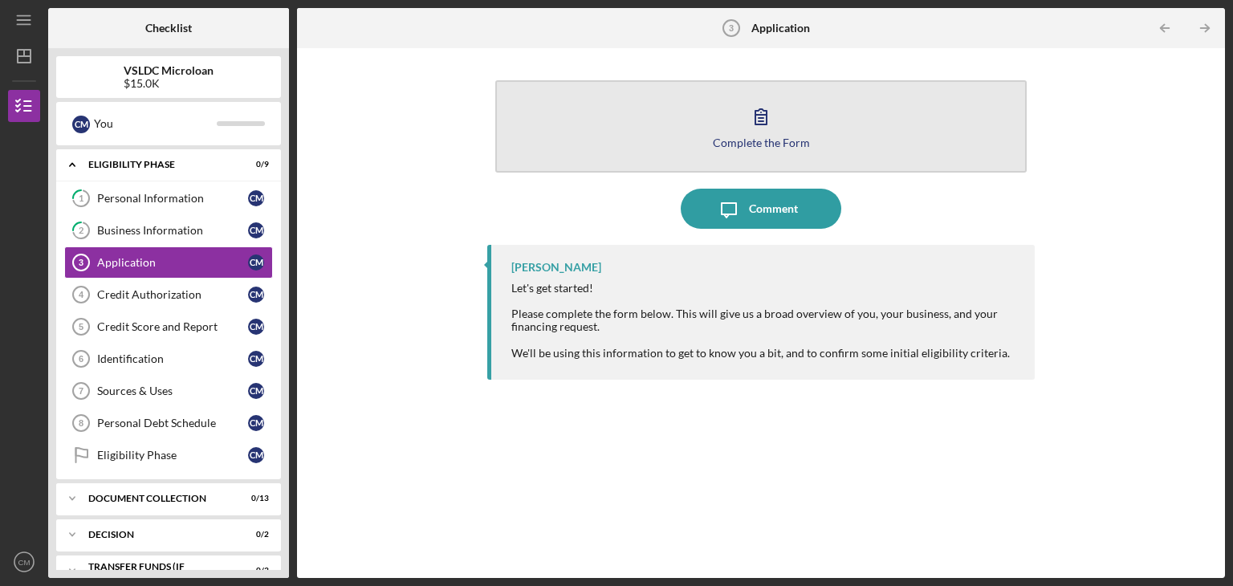
click at [755, 113] on icon "button" at bounding box center [761, 116] width 40 height 40
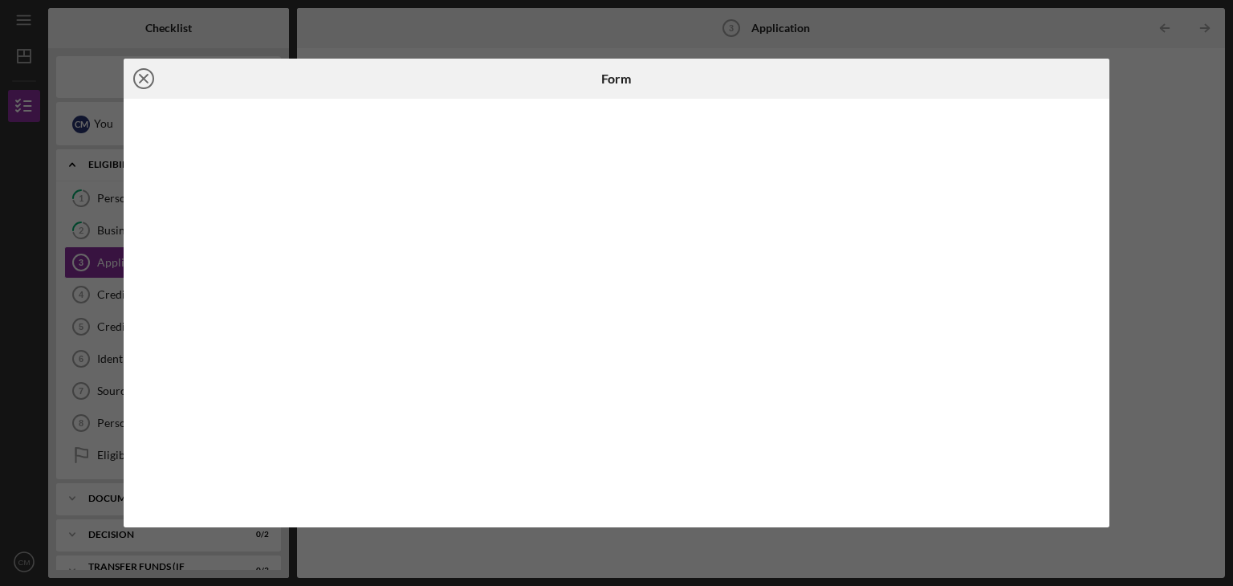
click at [151, 75] on icon "Icon/Close" at bounding box center [144, 79] width 40 height 40
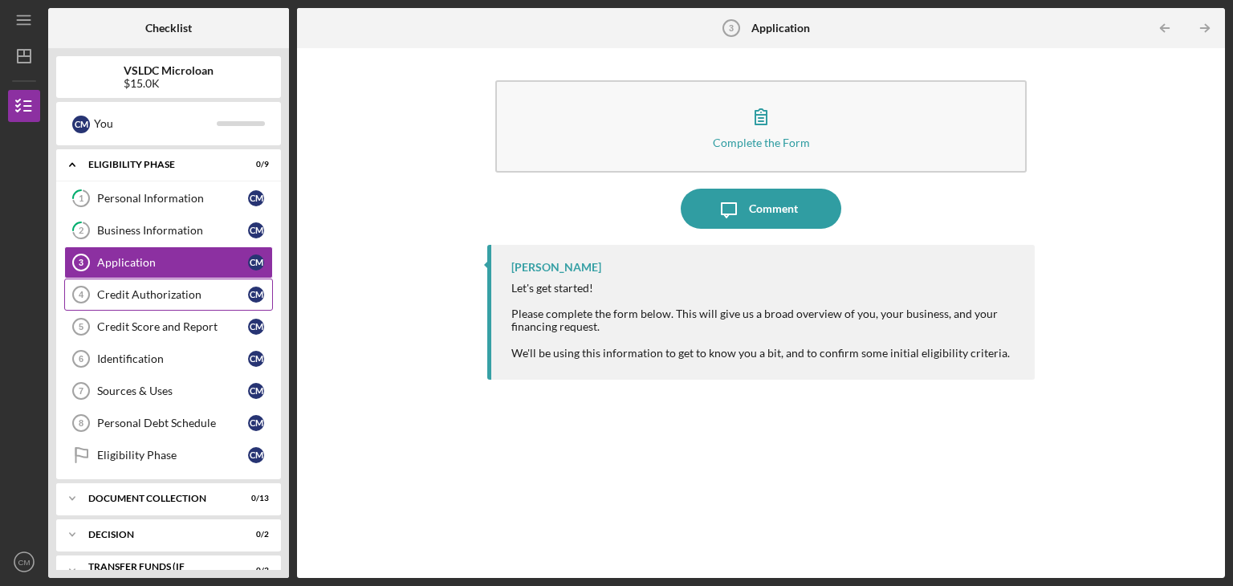
click at [167, 295] on div "Credit Authorization" at bounding box center [172, 294] width 151 height 13
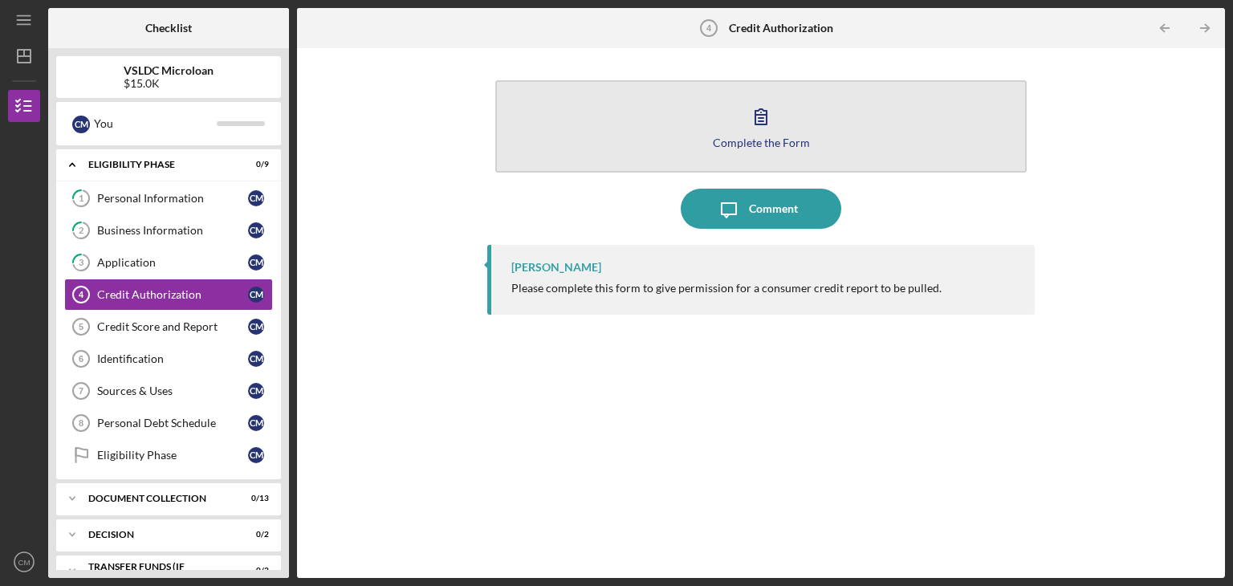
click at [739, 143] on div "Complete the Form" at bounding box center [761, 142] width 97 height 12
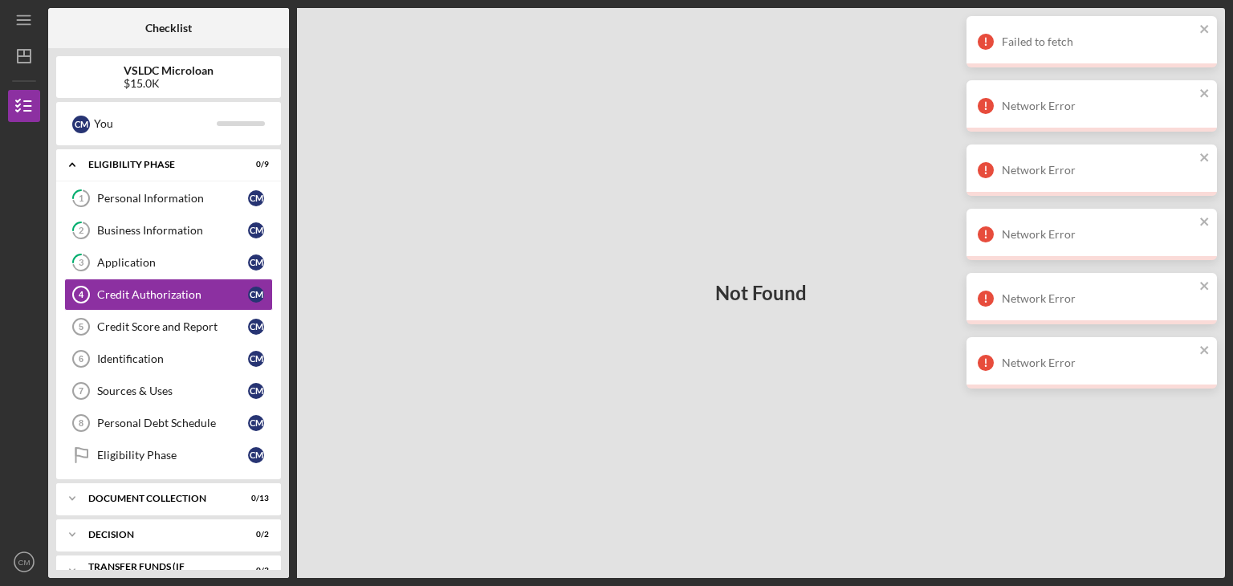
click at [787, 229] on div "Not Found" at bounding box center [761, 293] width 928 height 570
click at [185, 288] on div "Credit Authorization" at bounding box center [172, 294] width 151 height 13
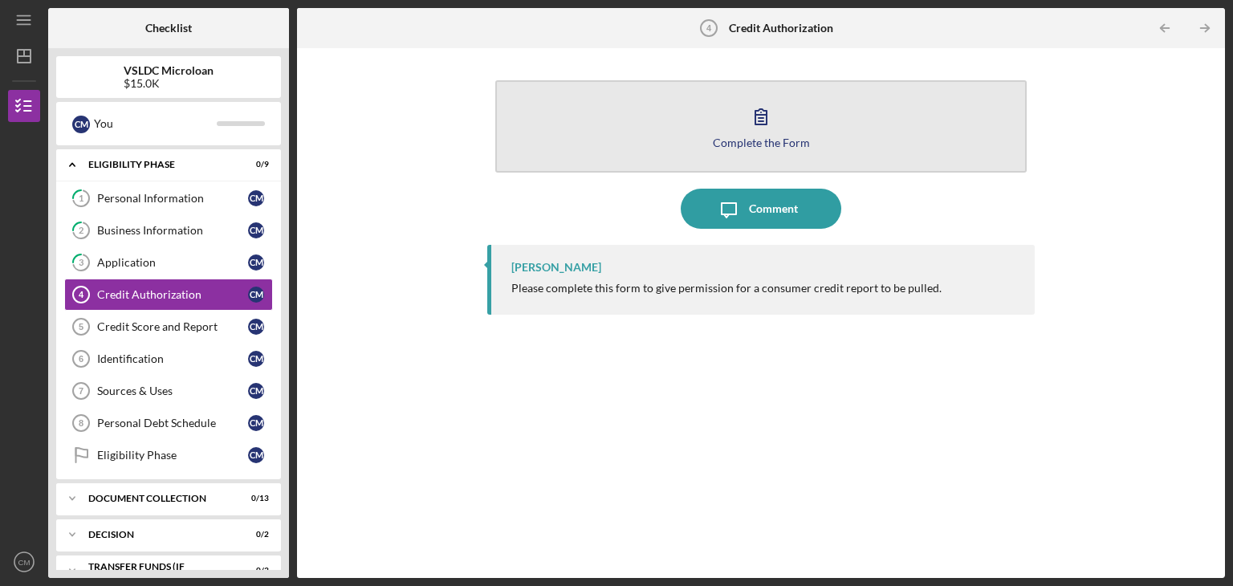
click at [756, 145] on div "Complete the Form" at bounding box center [761, 142] width 97 height 12
